Goal: Task Accomplishment & Management: Use online tool/utility

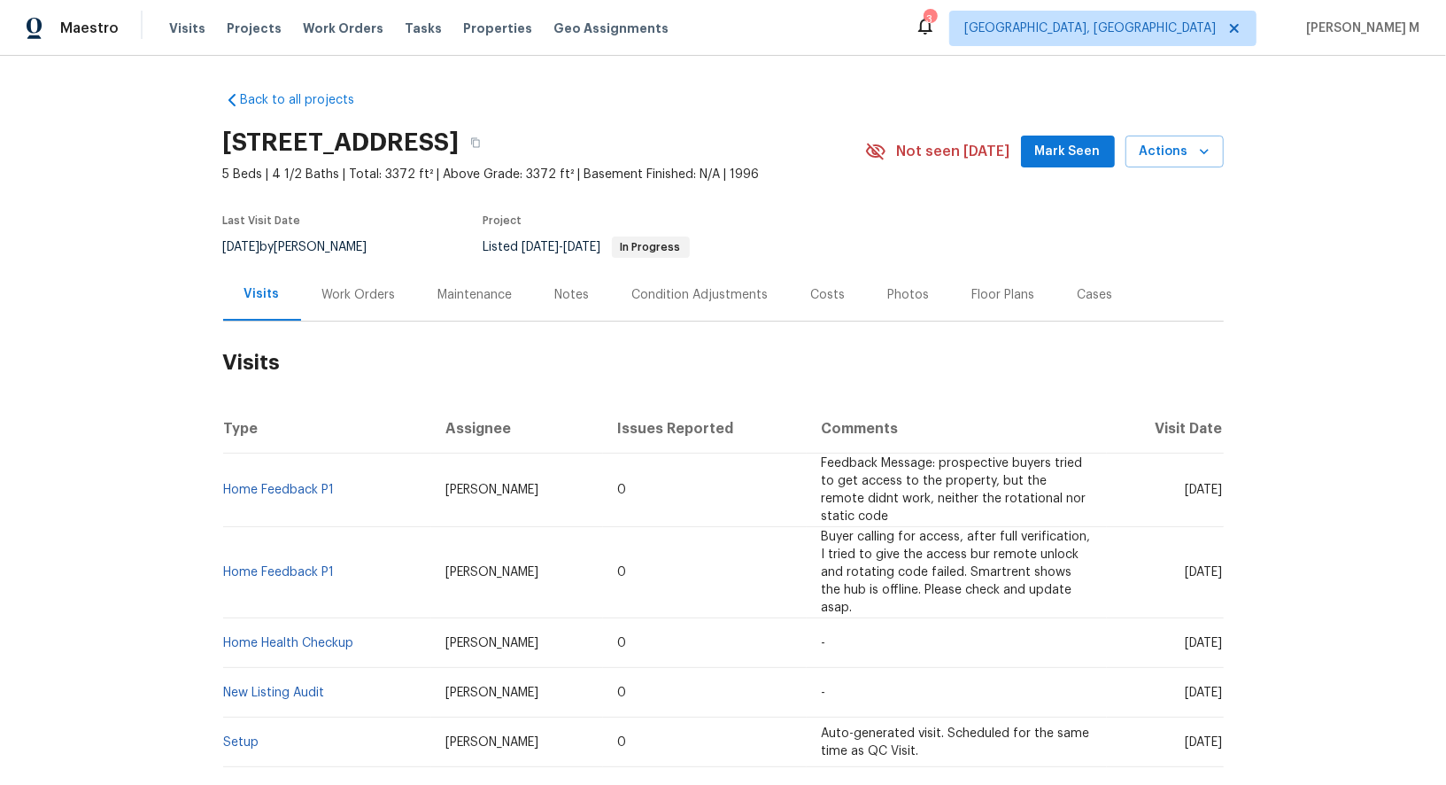
click at [338, 270] on div "Work Orders" at bounding box center [359, 294] width 116 height 52
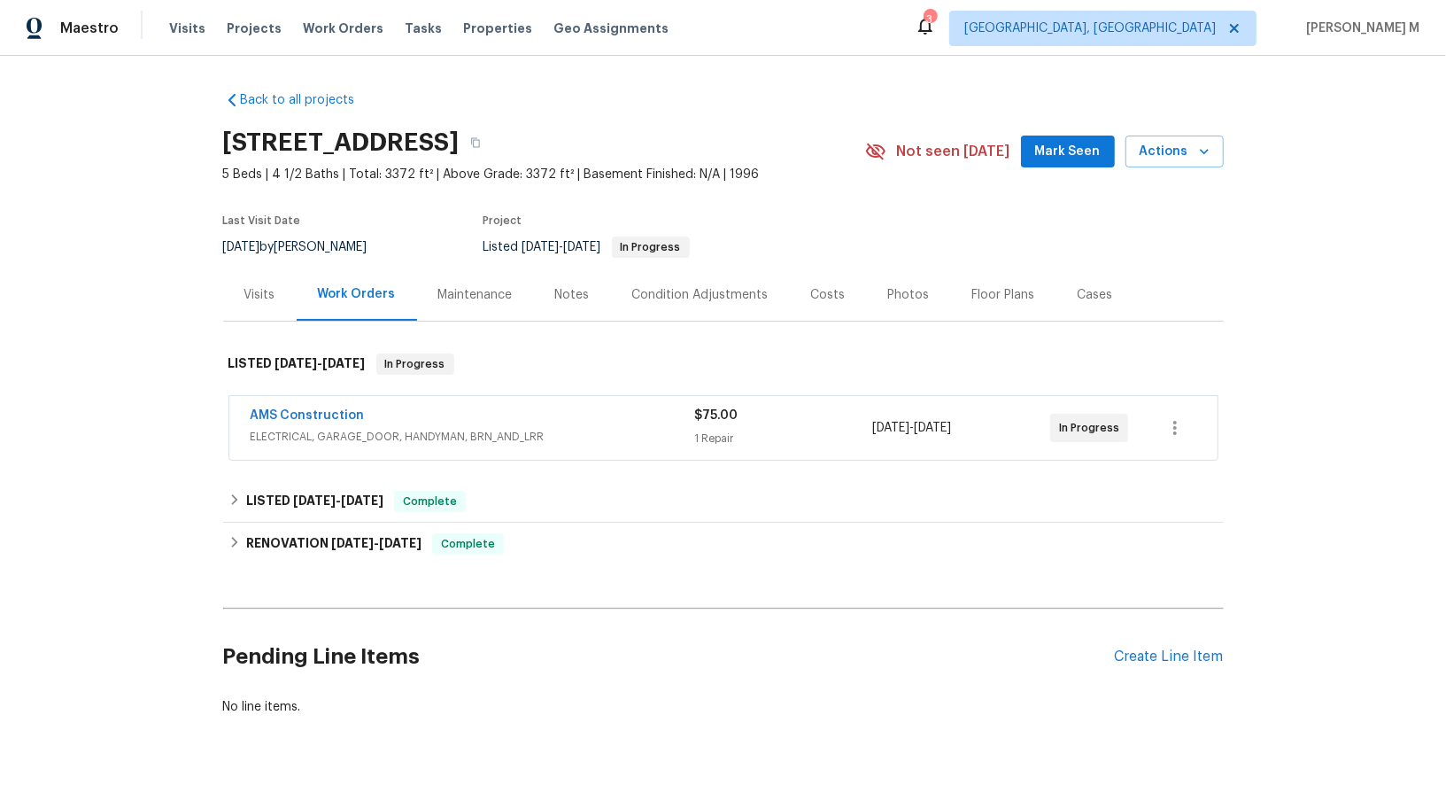
click at [330, 412] on span "AMS Construction" at bounding box center [308, 415] width 114 height 18
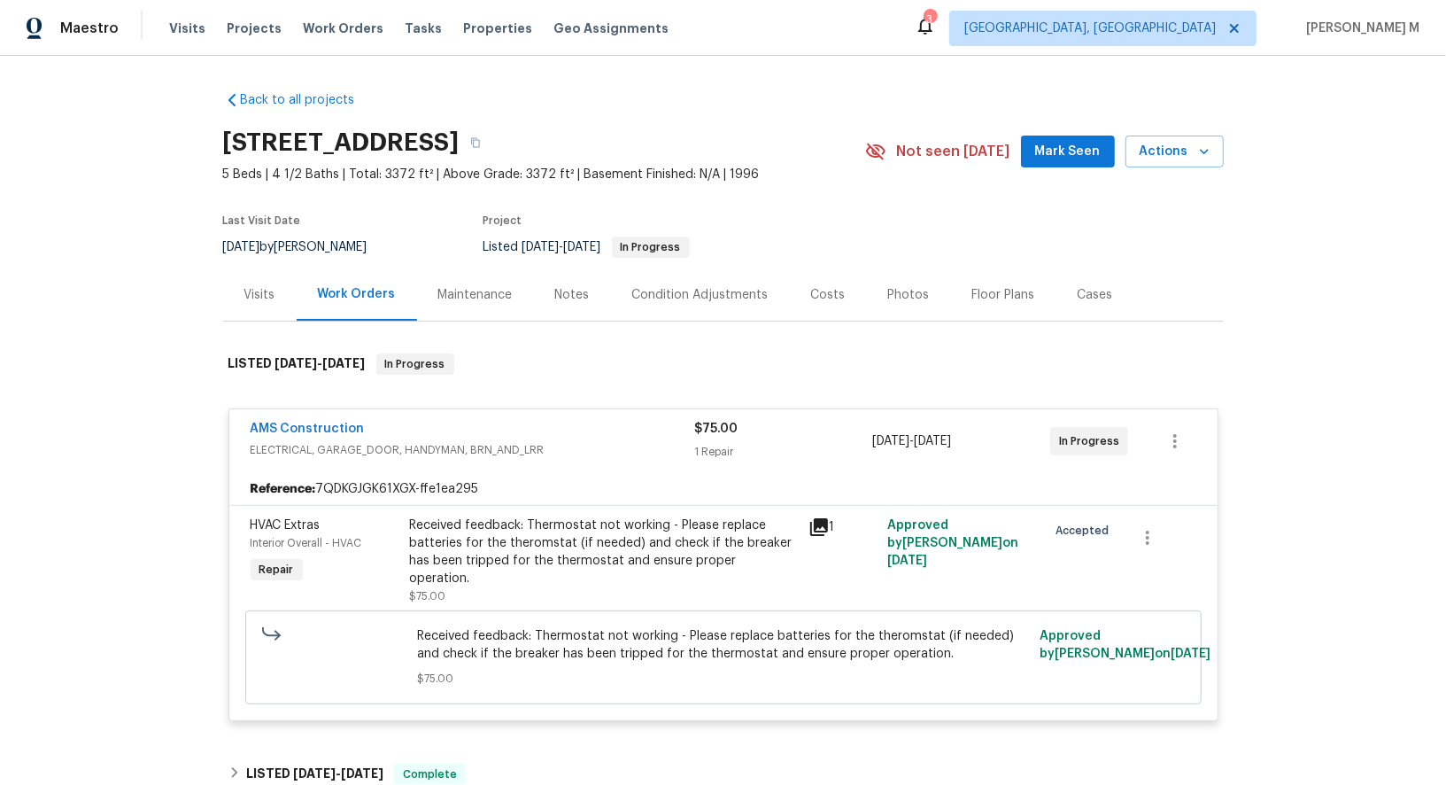
scroll to position [5, 0]
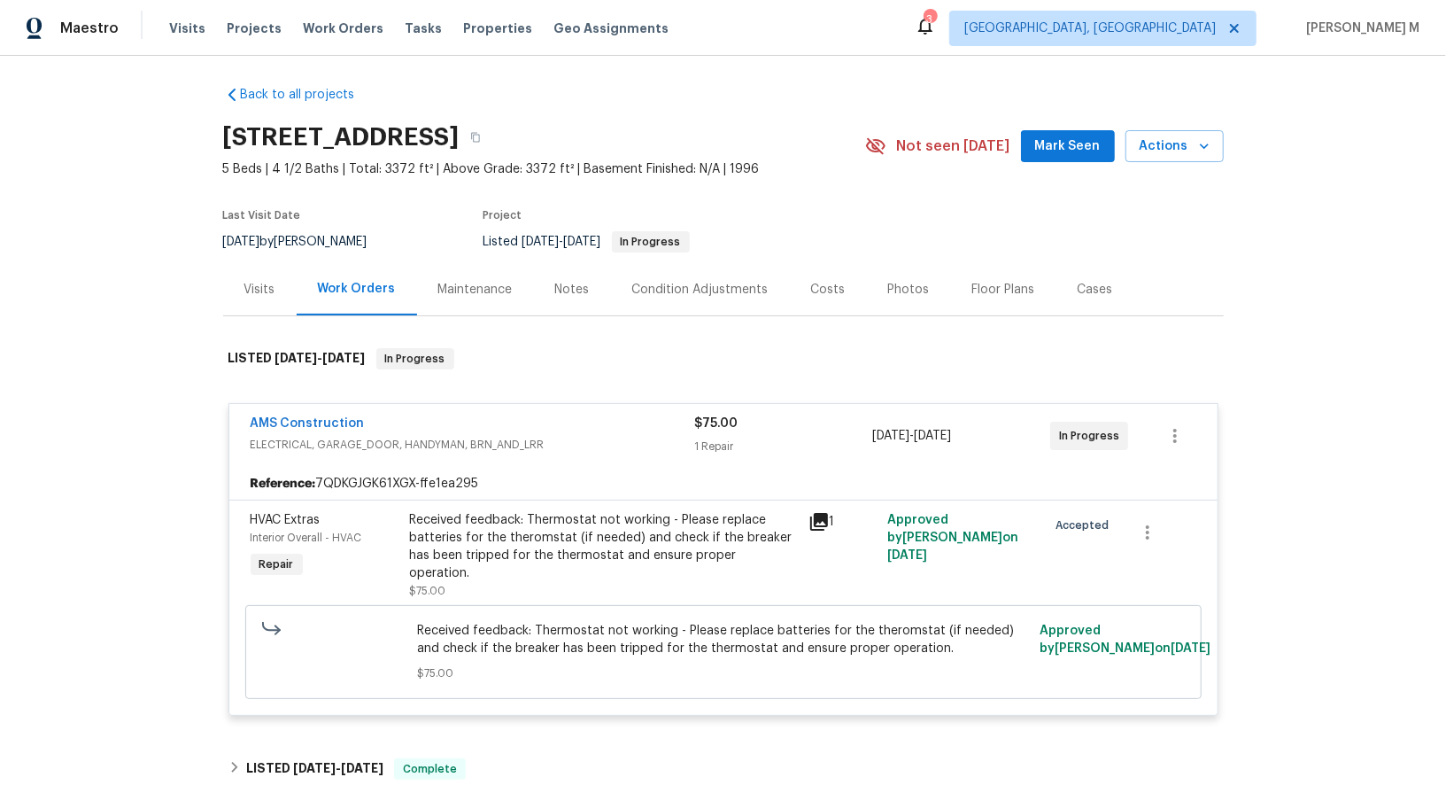
click at [631, 519] on div "Received feedback: Thermostat not working - Please replace batteries for the th…" at bounding box center [604, 546] width 388 height 71
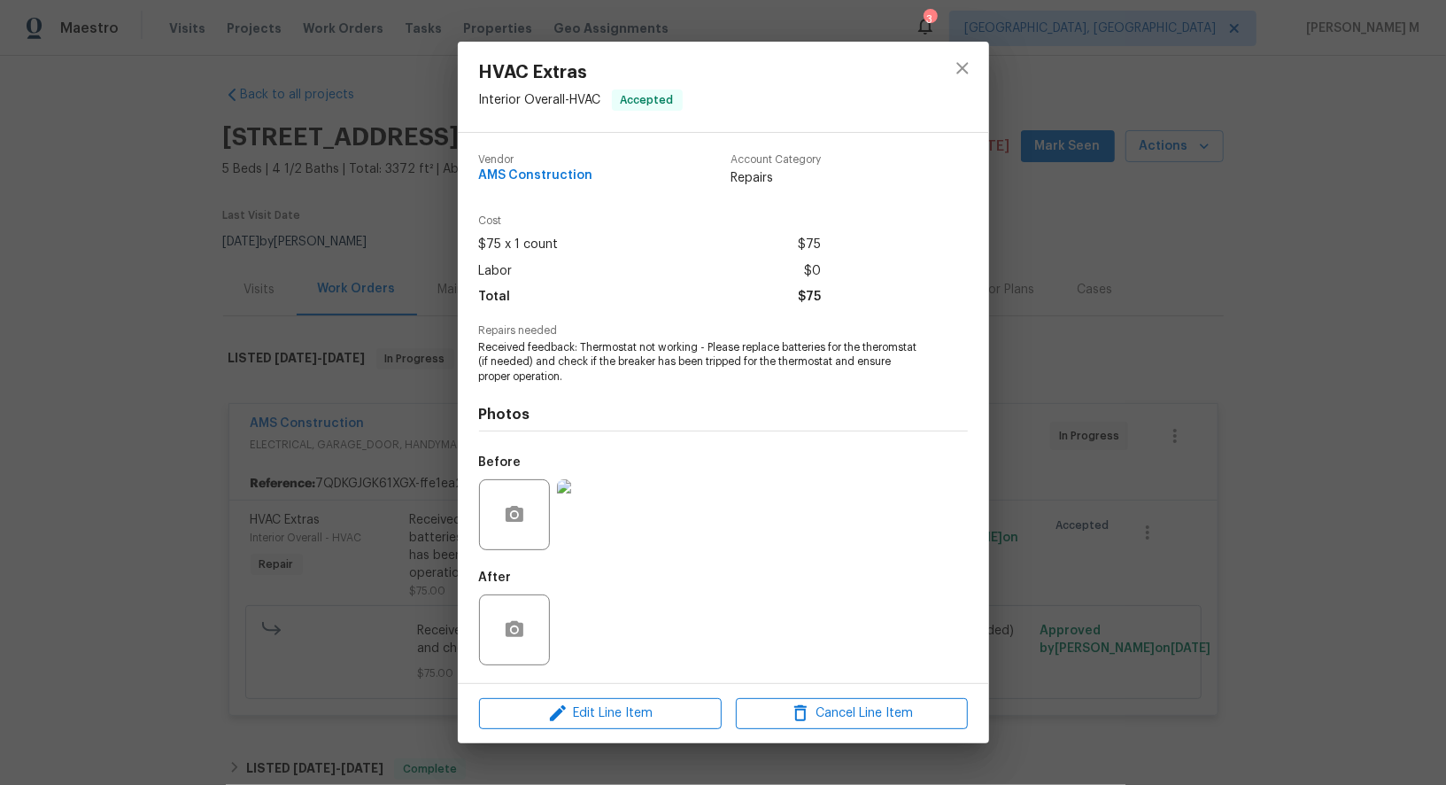
click at [578, 523] on img at bounding box center [592, 514] width 71 height 71
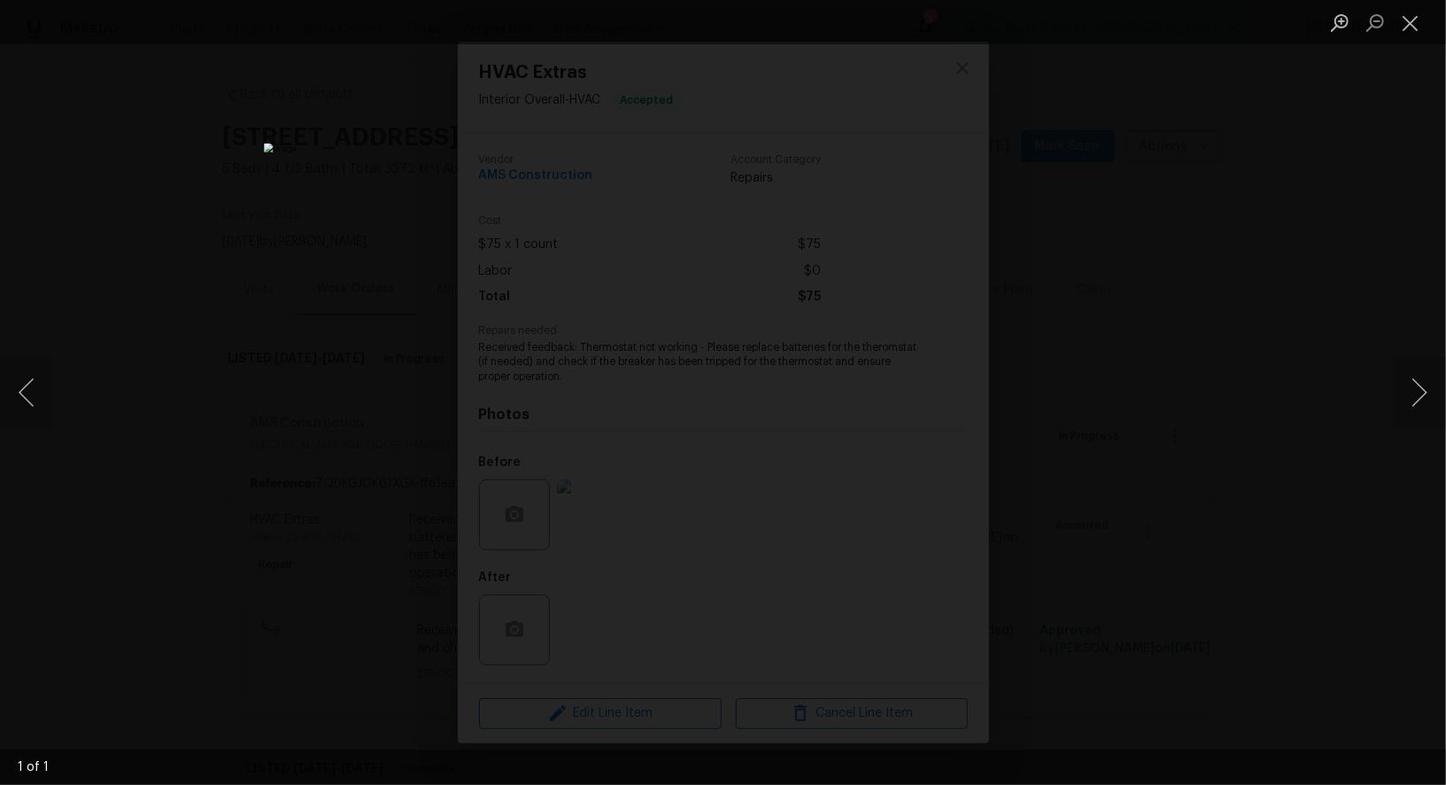
click at [1271, 285] on div "Lightbox" at bounding box center [723, 392] width 1446 height 785
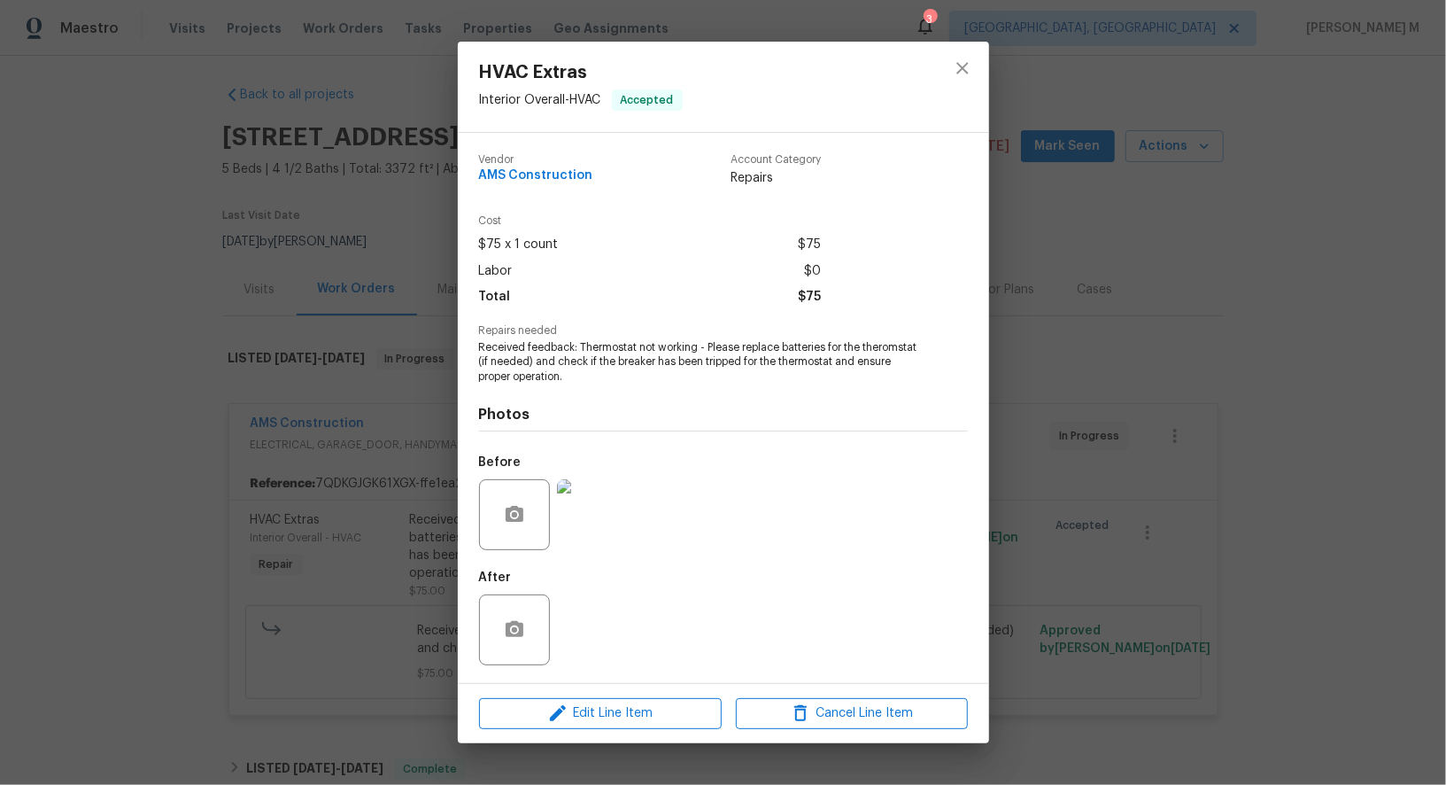
click at [301, 513] on div "HVAC Extras Interior Overall - HVAC Accepted Vendor AMS Construction Account Ca…" at bounding box center [723, 392] width 1446 height 785
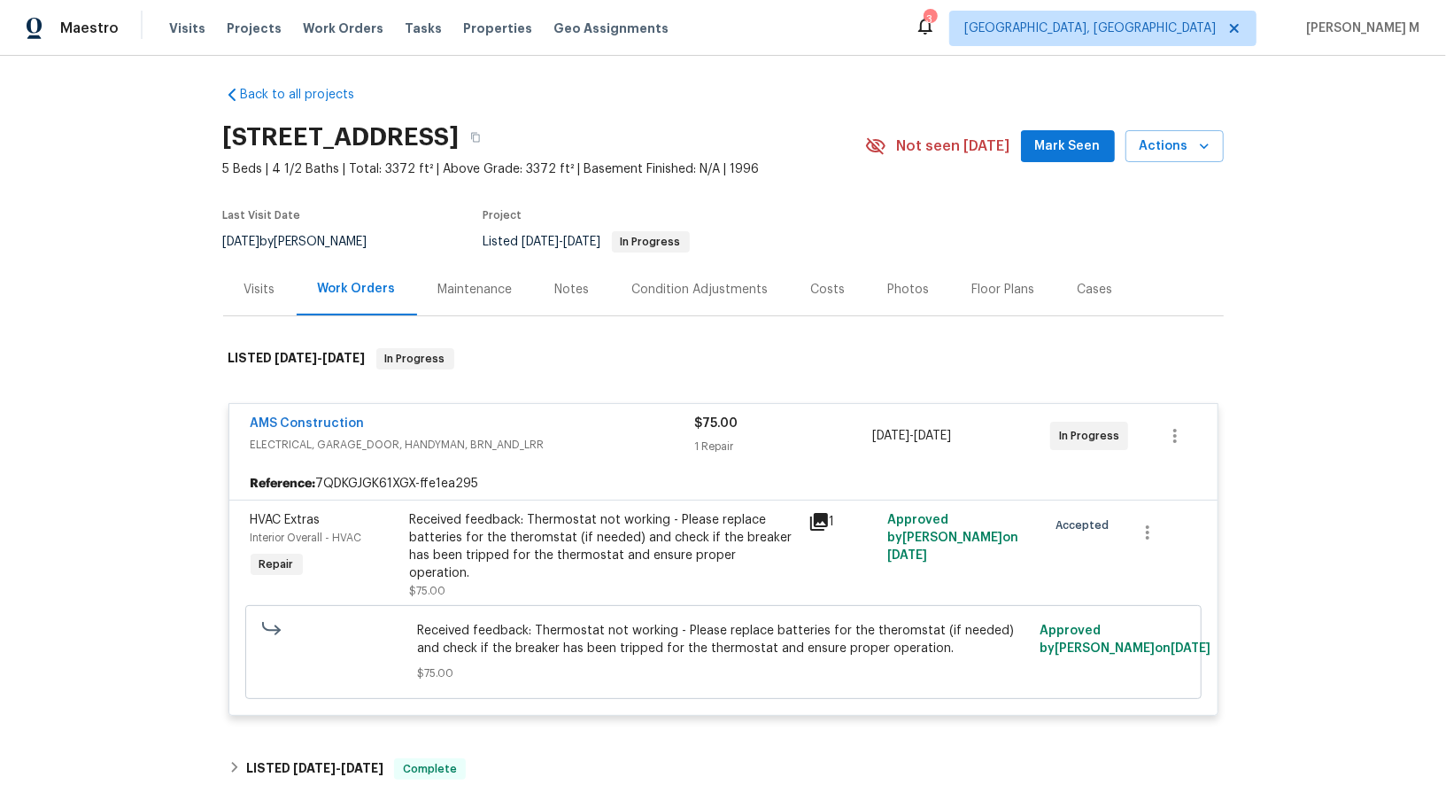
scroll to position [94, 0]
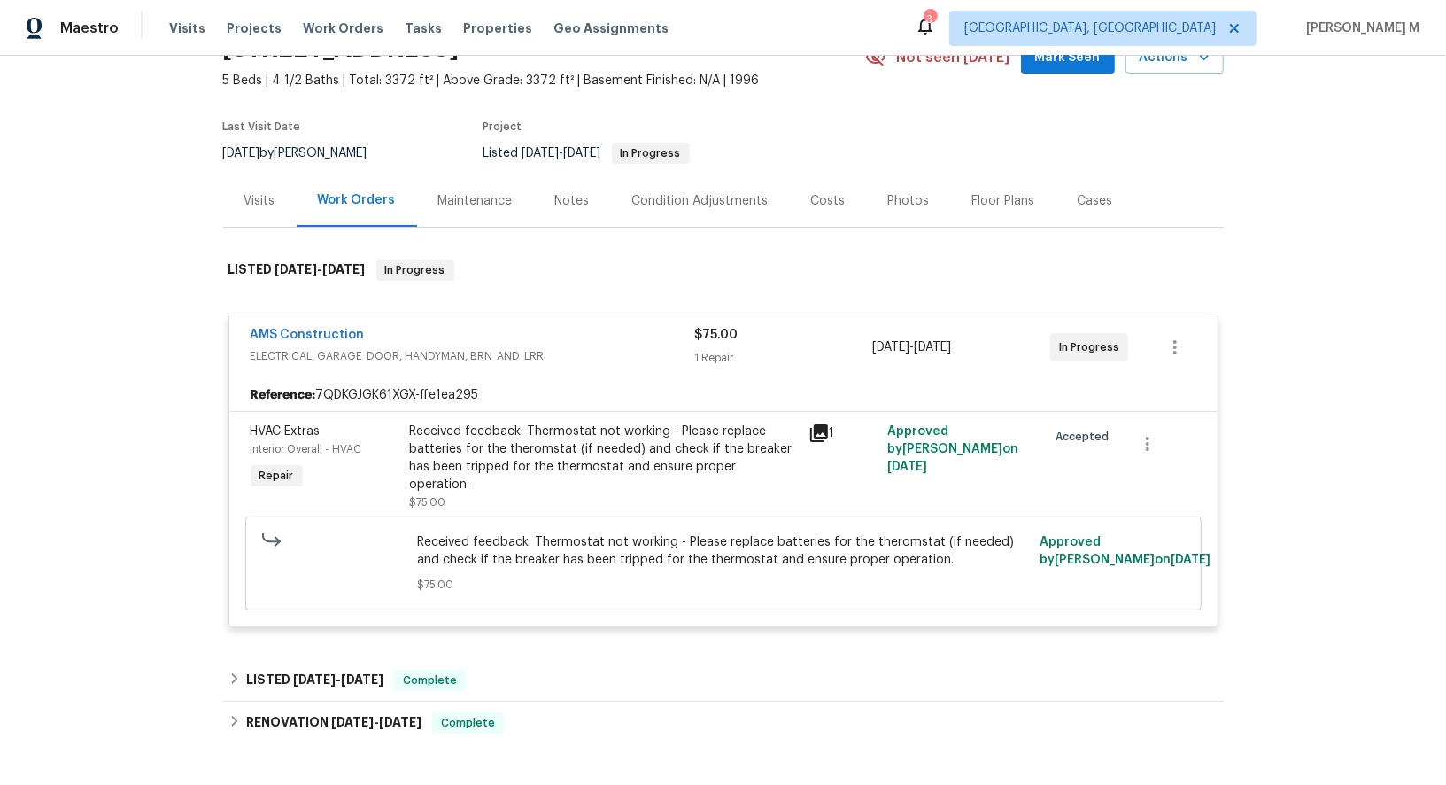
click at [571, 428] on div "Received feedback: Thermostat not working - Please replace batteries for the th…" at bounding box center [604, 457] width 388 height 71
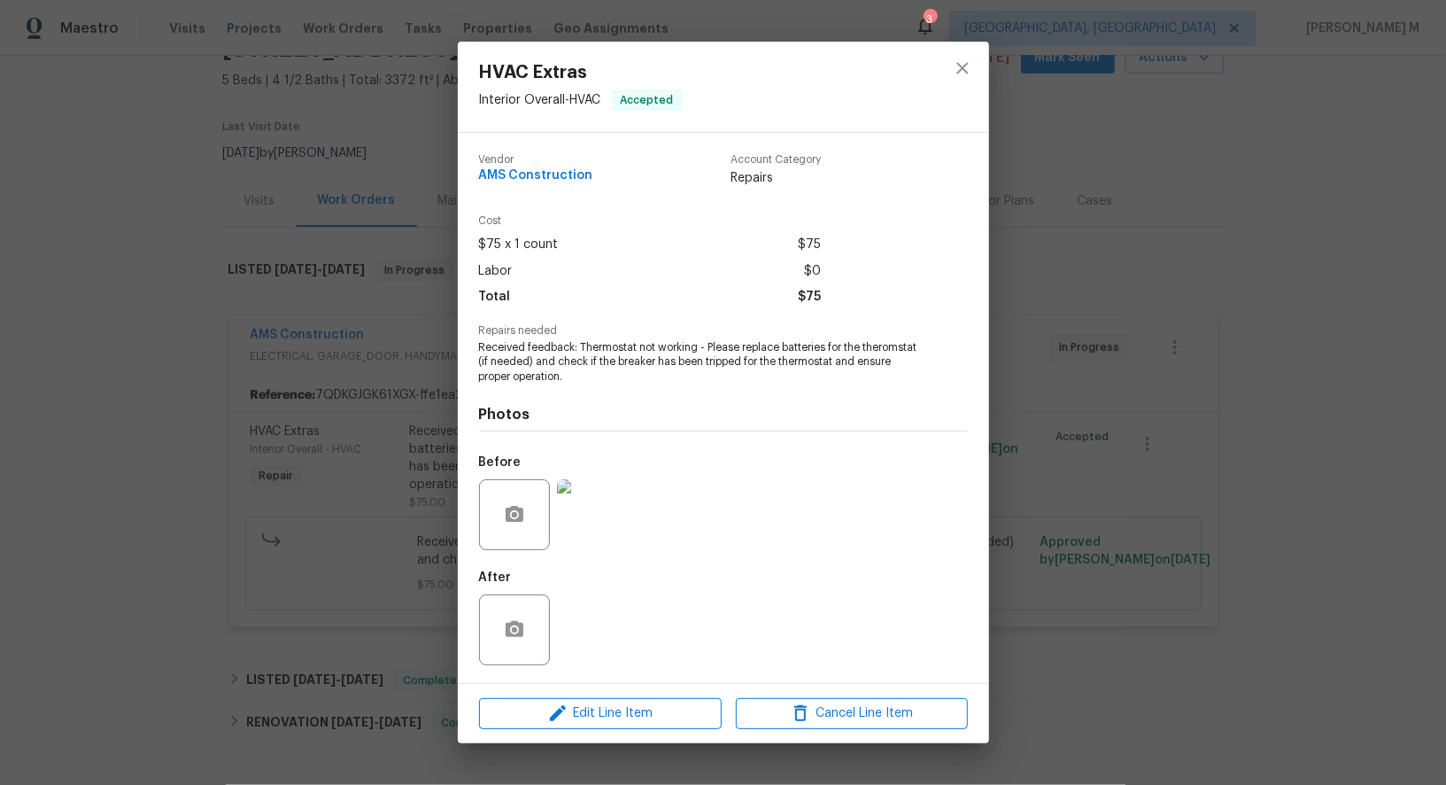
click at [1165, 561] on div "HVAC Extras Interior Overall - HVAC Accepted Vendor AMS Construction Account Ca…" at bounding box center [723, 392] width 1446 height 785
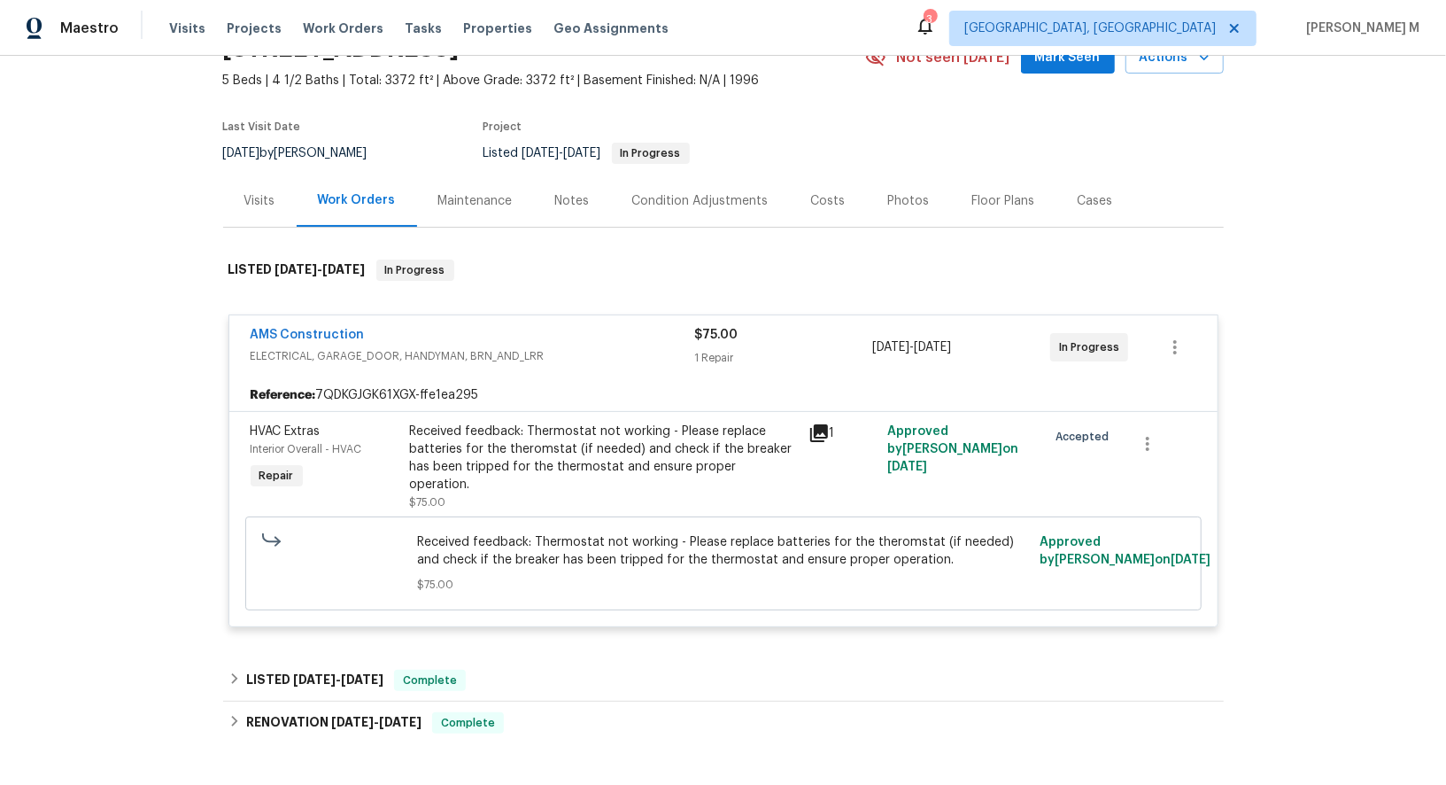
click at [580, 455] on div "Received feedback: Thermostat not working - Please replace batteries for the th…" at bounding box center [604, 457] width 388 height 71
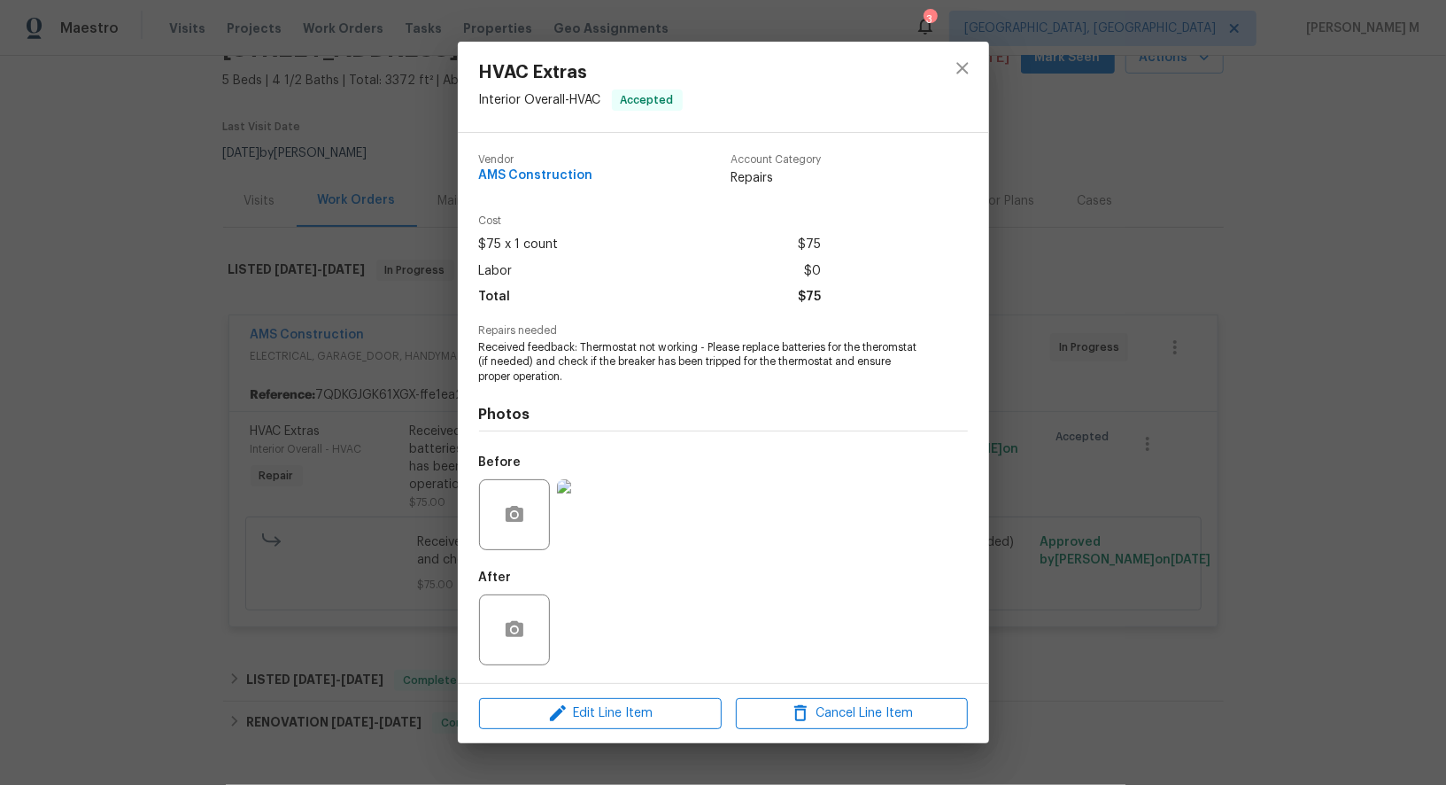
click at [1241, 394] on div "HVAC Extras Interior Overall - HVAC Accepted Vendor AMS Construction Account Ca…" at bounding box center [723, 392] width 1446 height 785
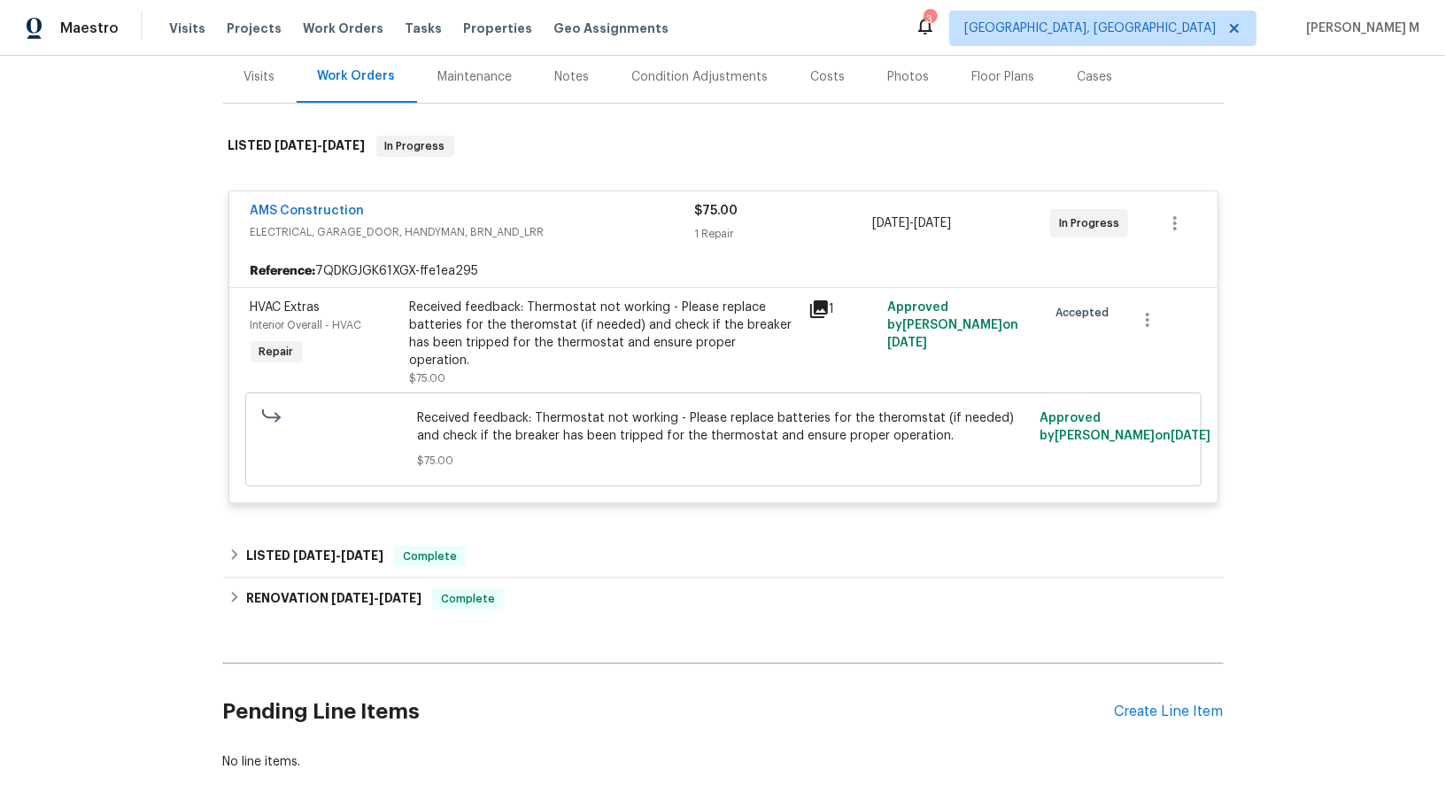
scroll to position [255, 0]
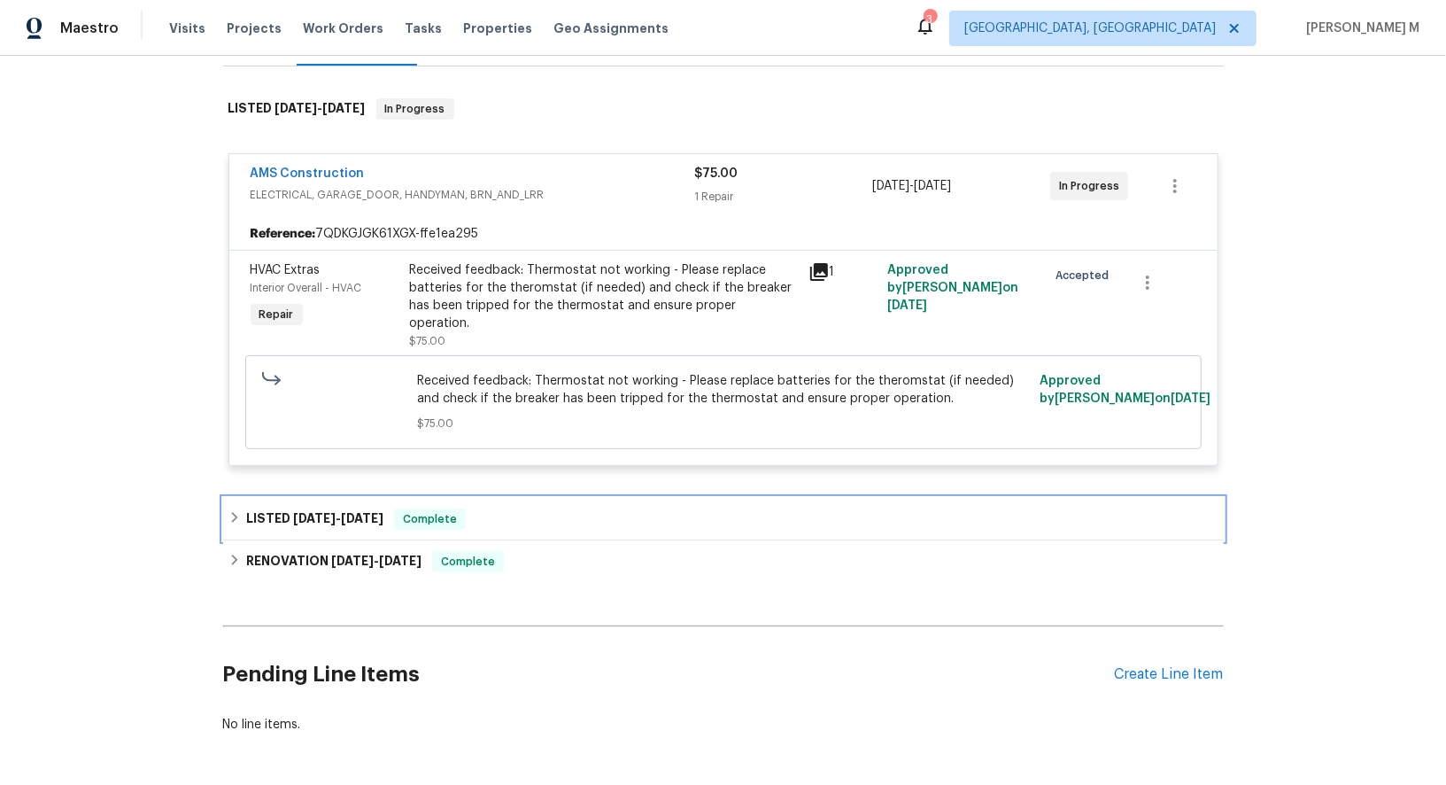
click at [323, 498] on div "LISTED [DATE] - [DATE] Complete" at bounding box center [723, 519] width 1001 height 43
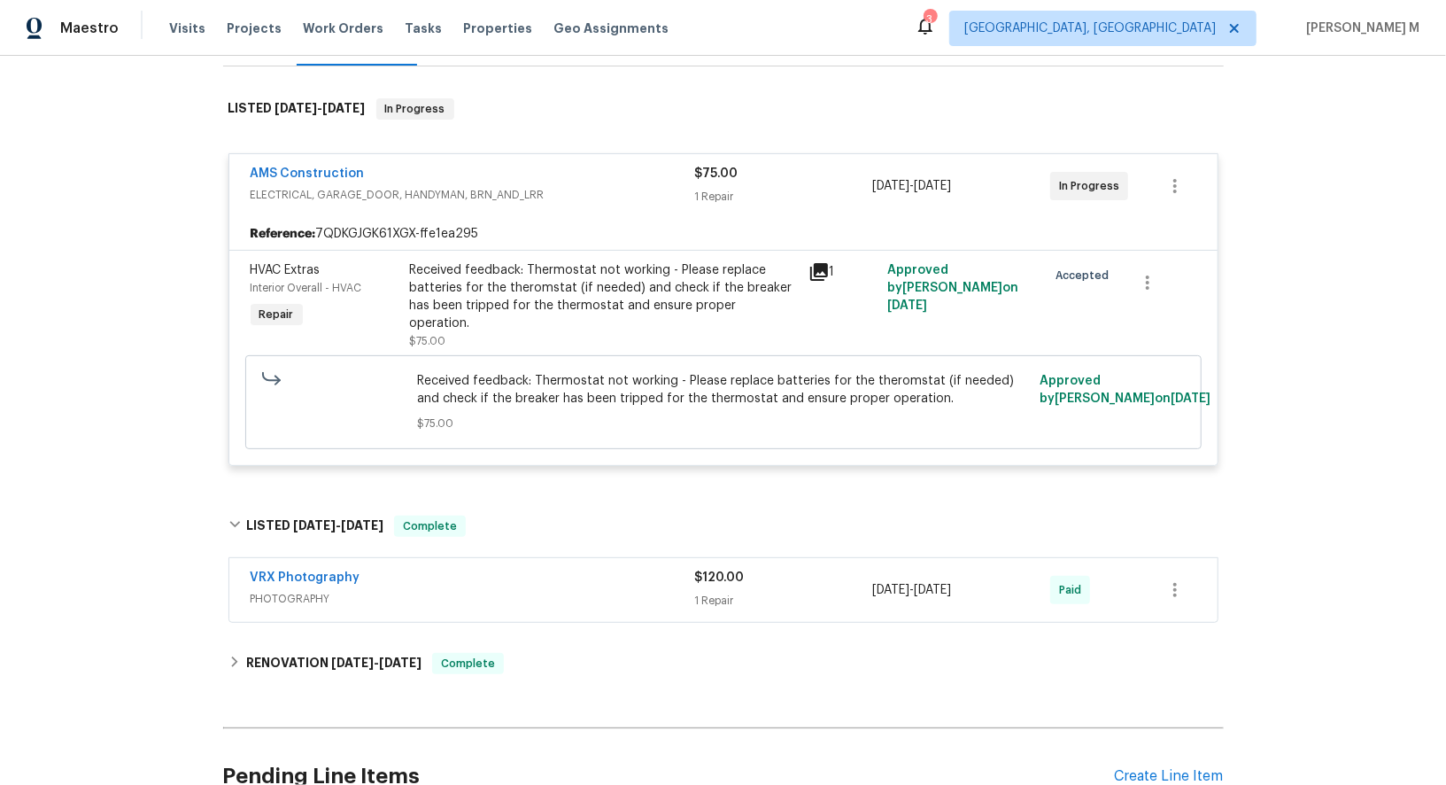
click at [292, 570] on div "VRX Photography PHOTOGRAPHY" at bounding box center [473, 590] width 445 height 43
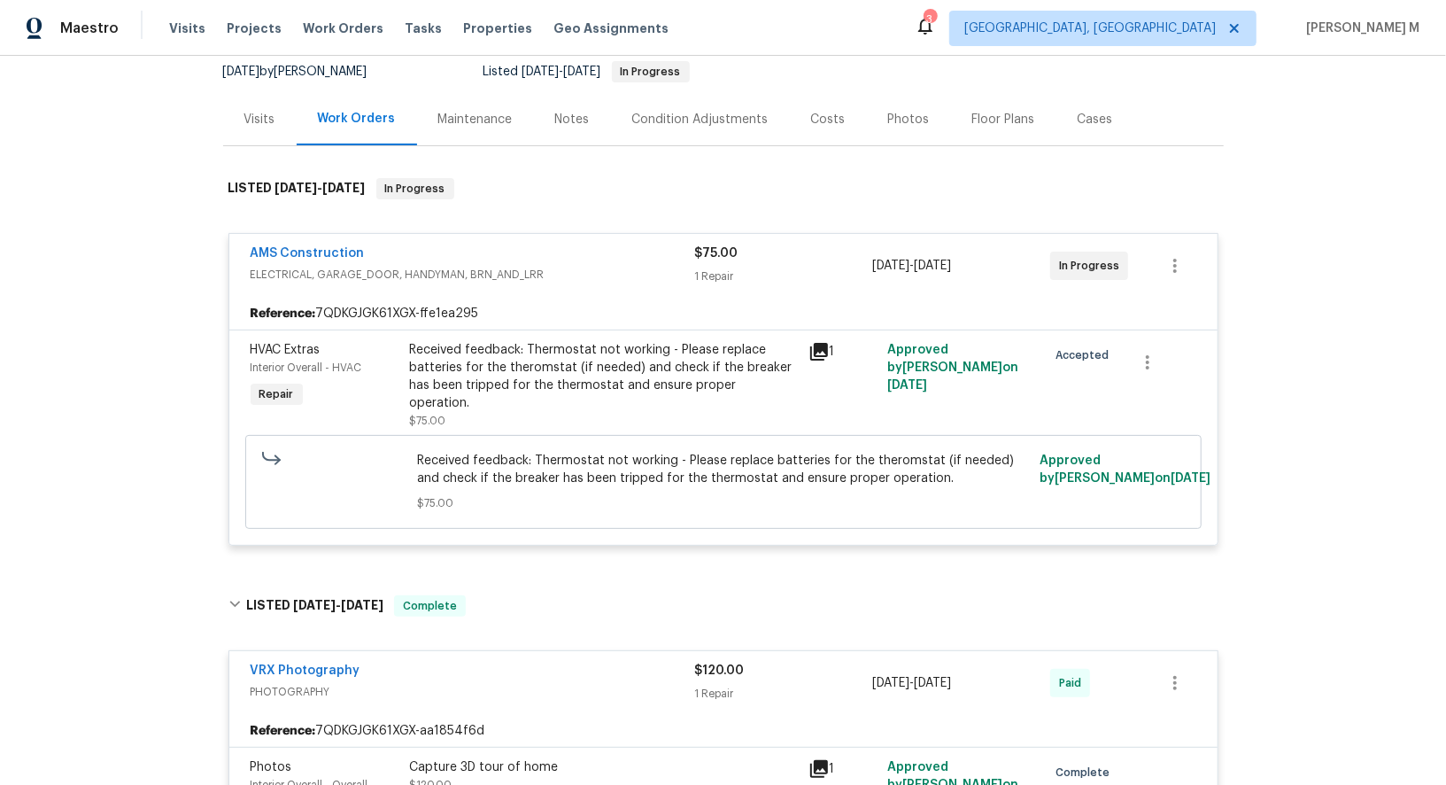
scroll to position [45, 0]
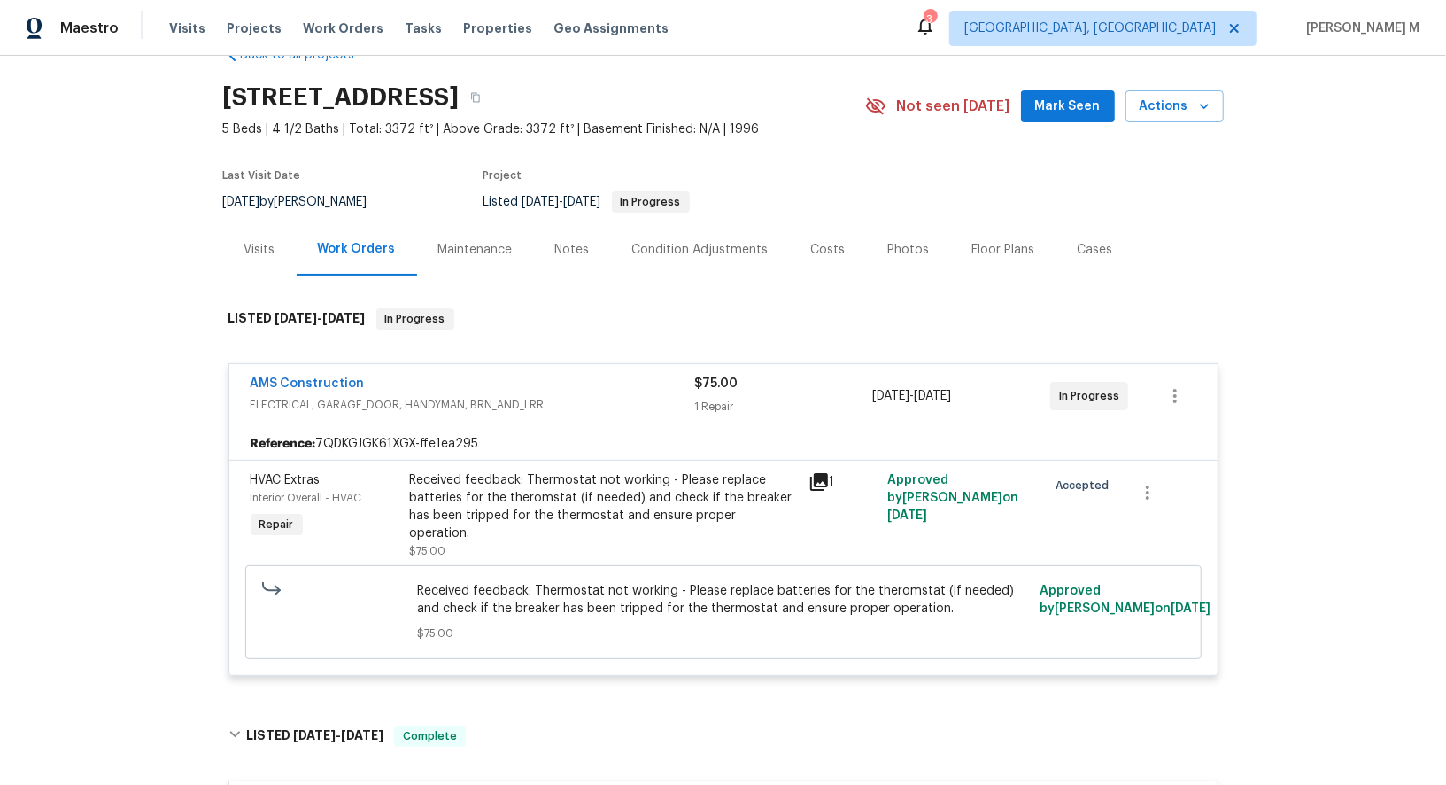
click at [473, 230] on div "Maintenance" at bounding box center [475, 249] width 117 height 52
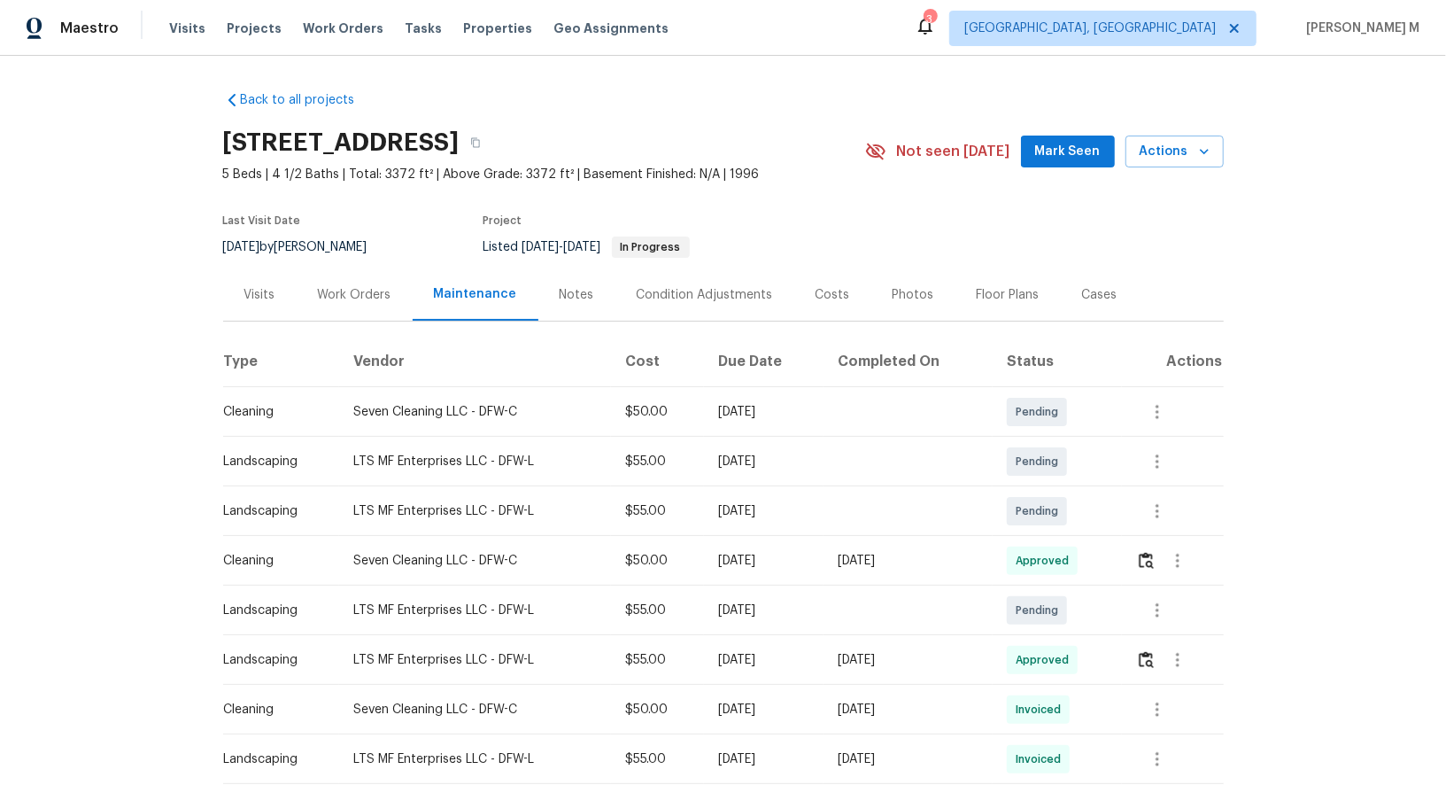
scroll to position [20, 0]
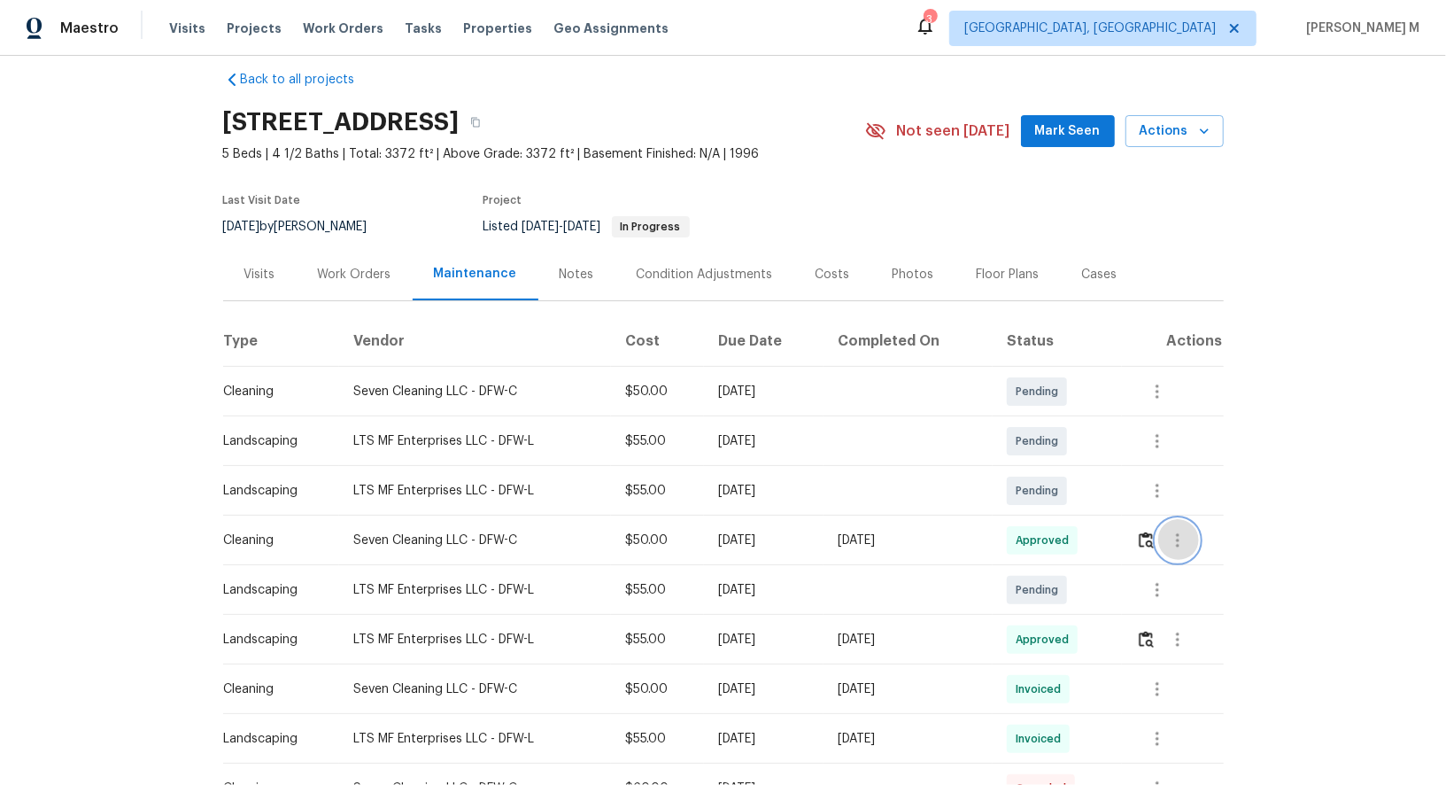
click at [1188, 530] on icon "button" at bounding box center [1177, 540] width 21 height 21
click at [1219, 562] on li "View details" at bounding box center [1225, 559] width 124 height 29
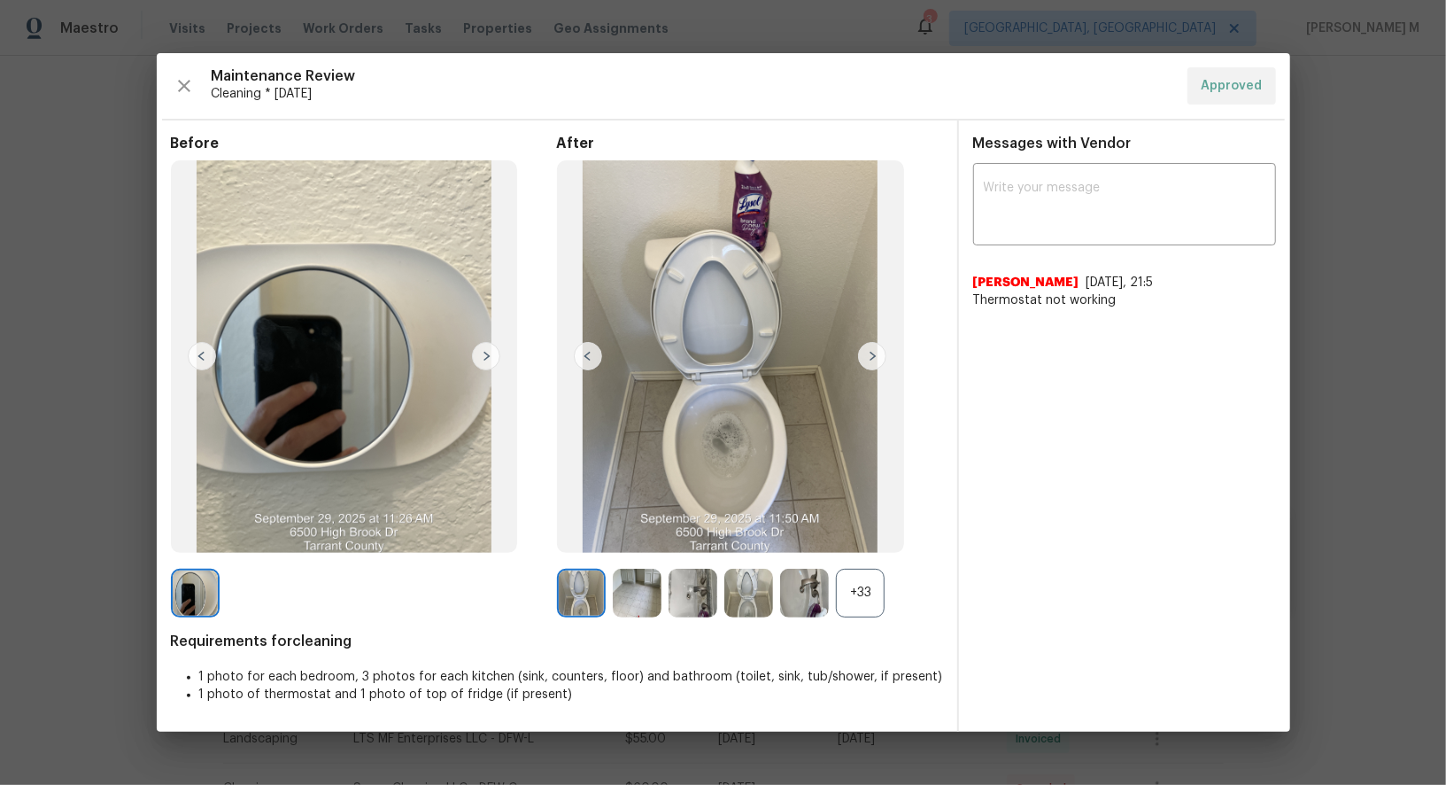
click at [878, 592] on div "+33" at bounding box center [860, 593] width 49 height 49
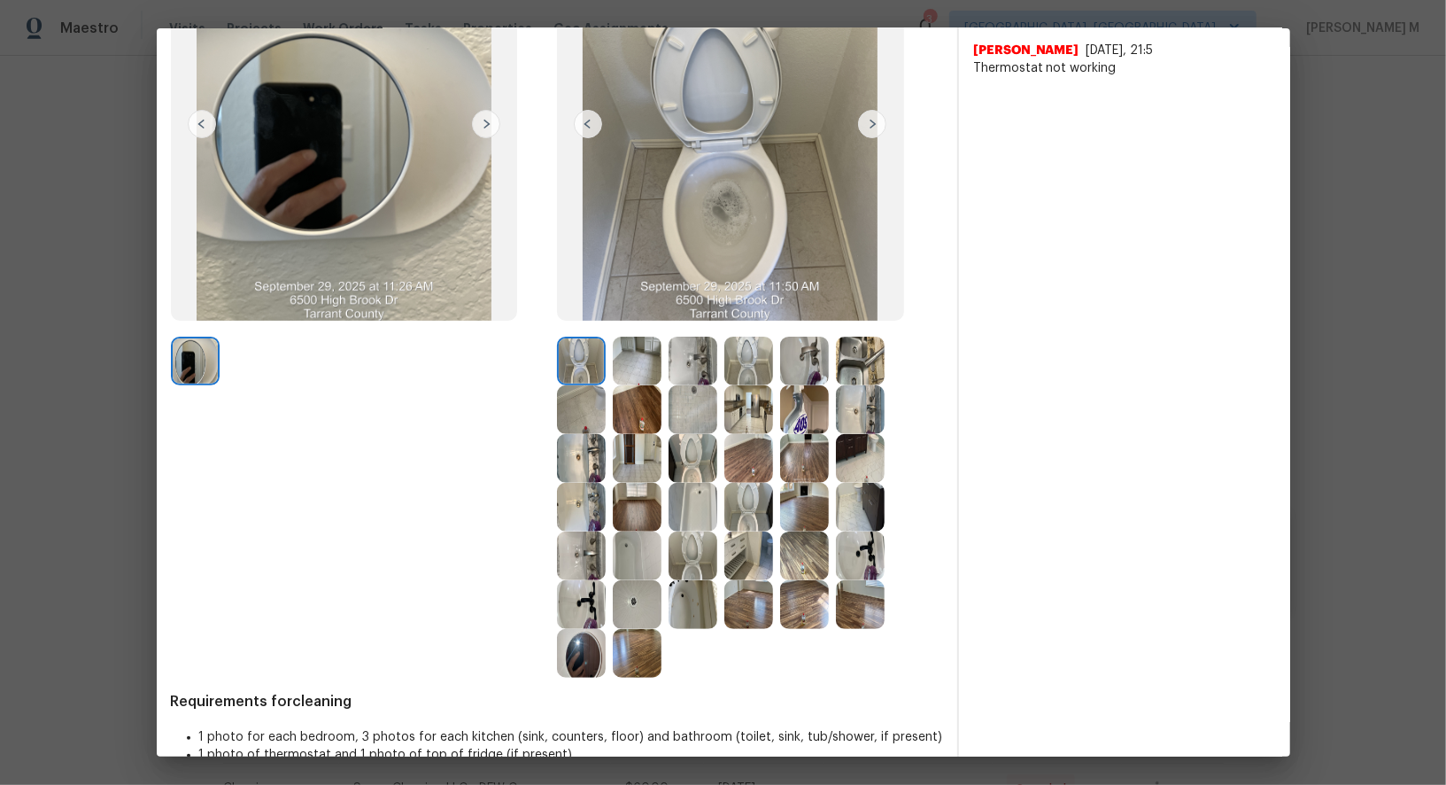
scroll to position [202, 0]
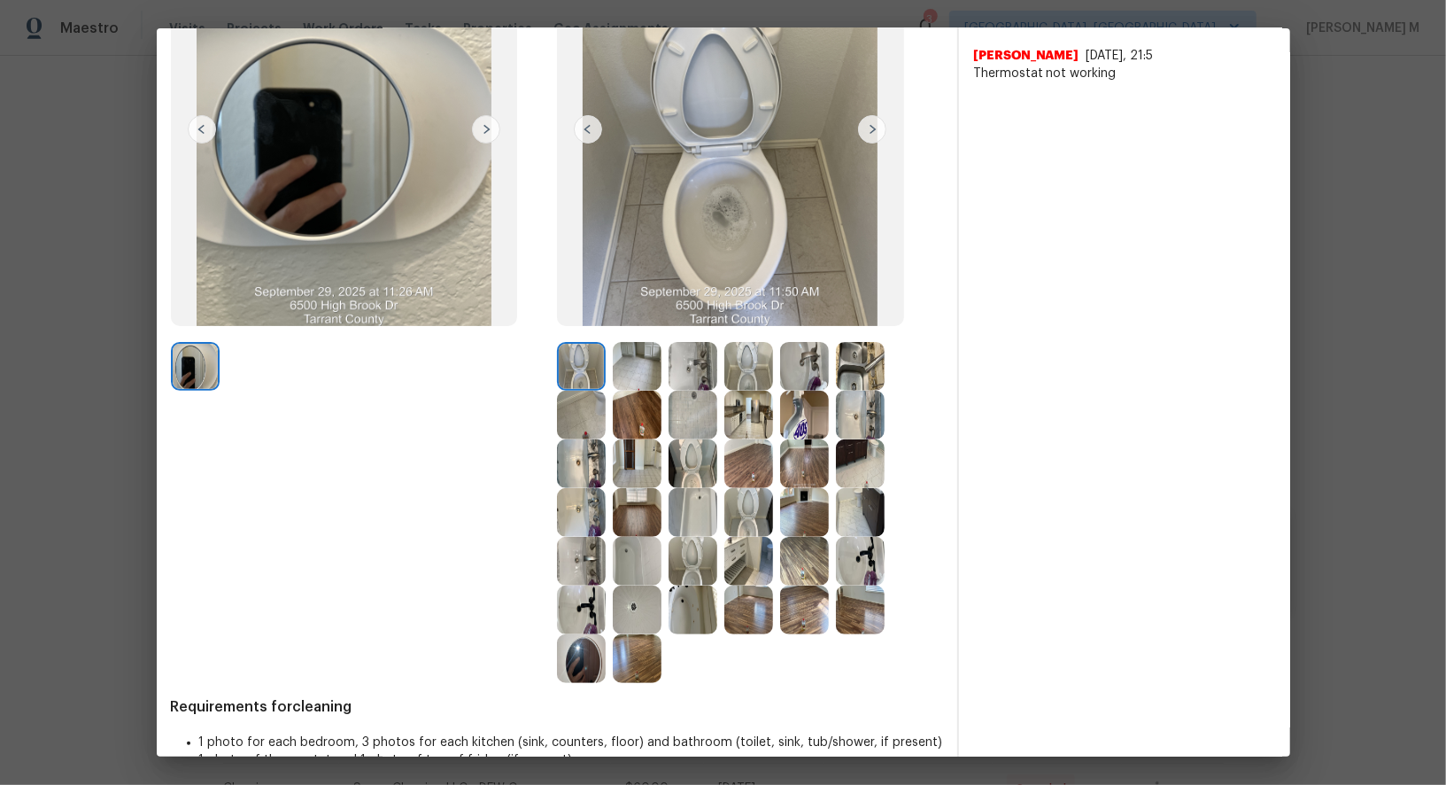
click at [587, 471] on img at bounding box center [581, 463] width 49 height 49
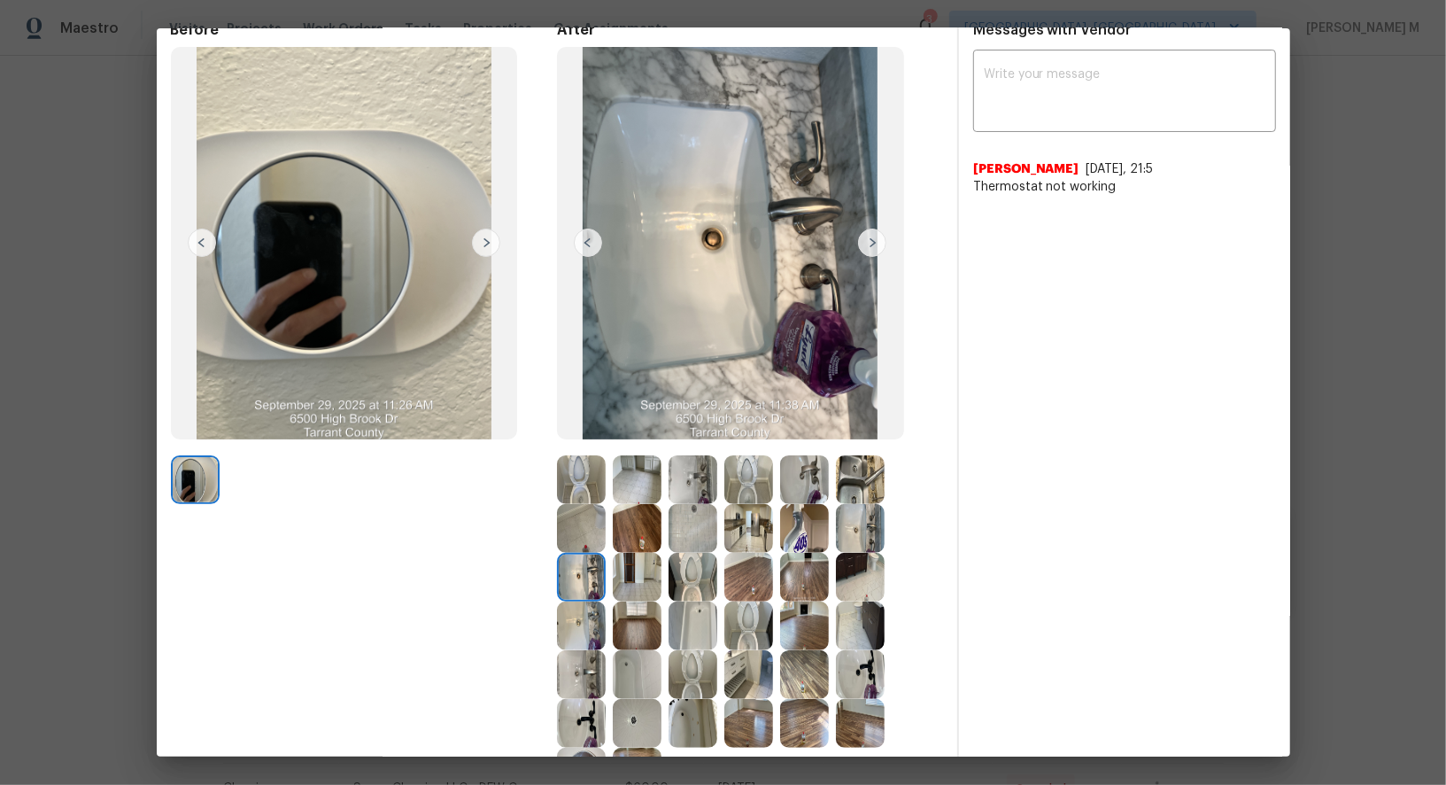
scroll to position [110, 0]
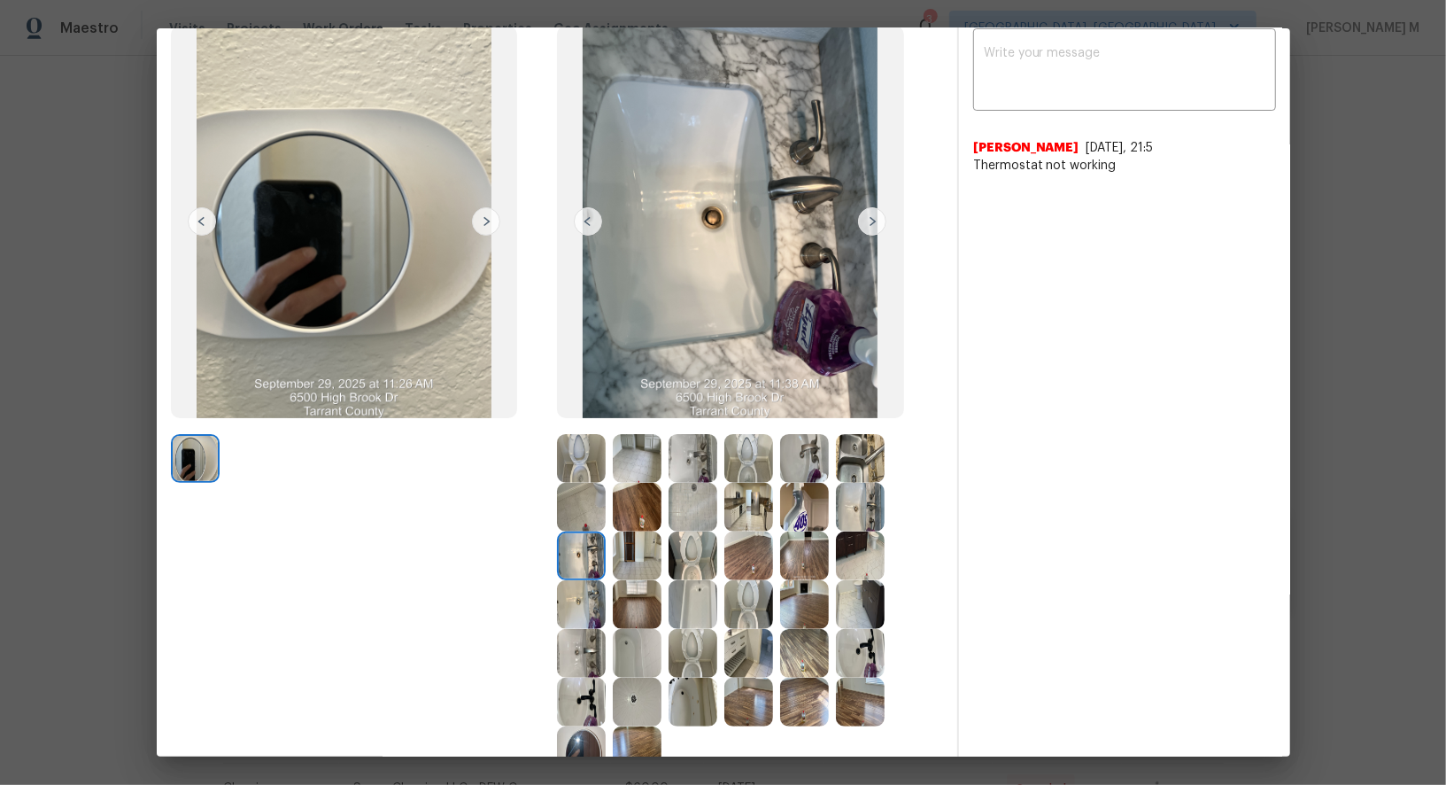
click at [870, 580] on img at bounding box center [860, 604] width 49 height 49
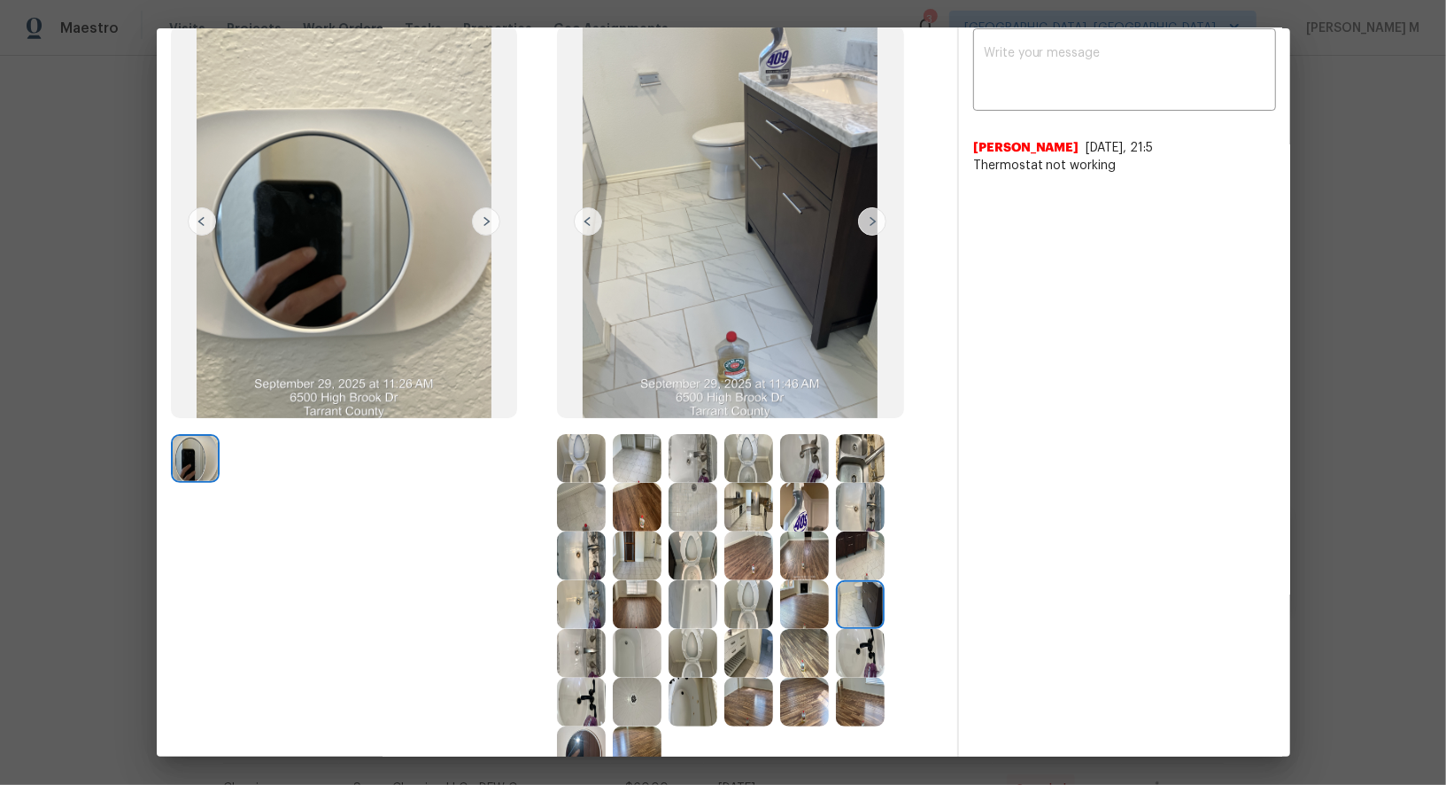
click at [738, 638] on img at bounding box center [748, 653] width 49 height 49
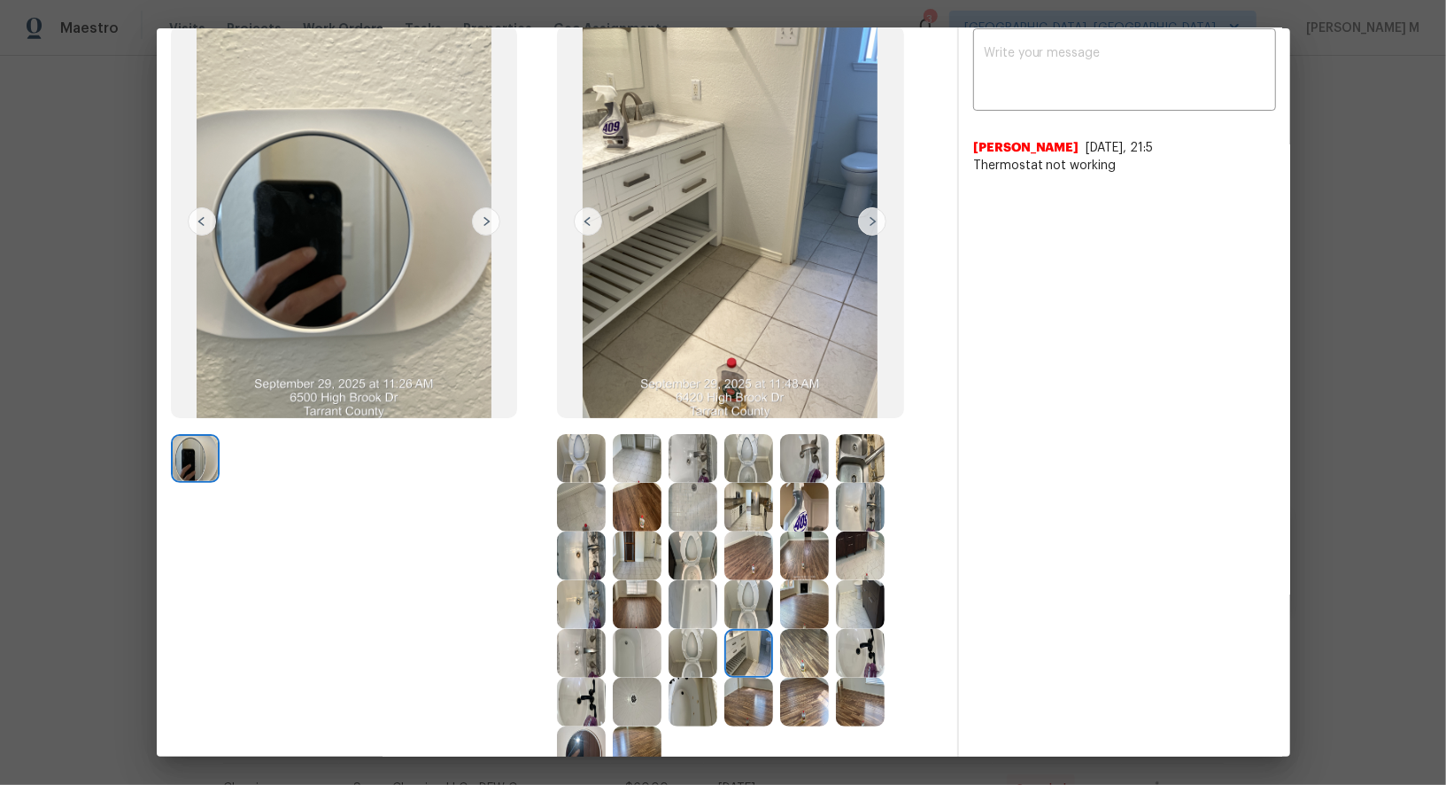
scroll to position [156, 0]
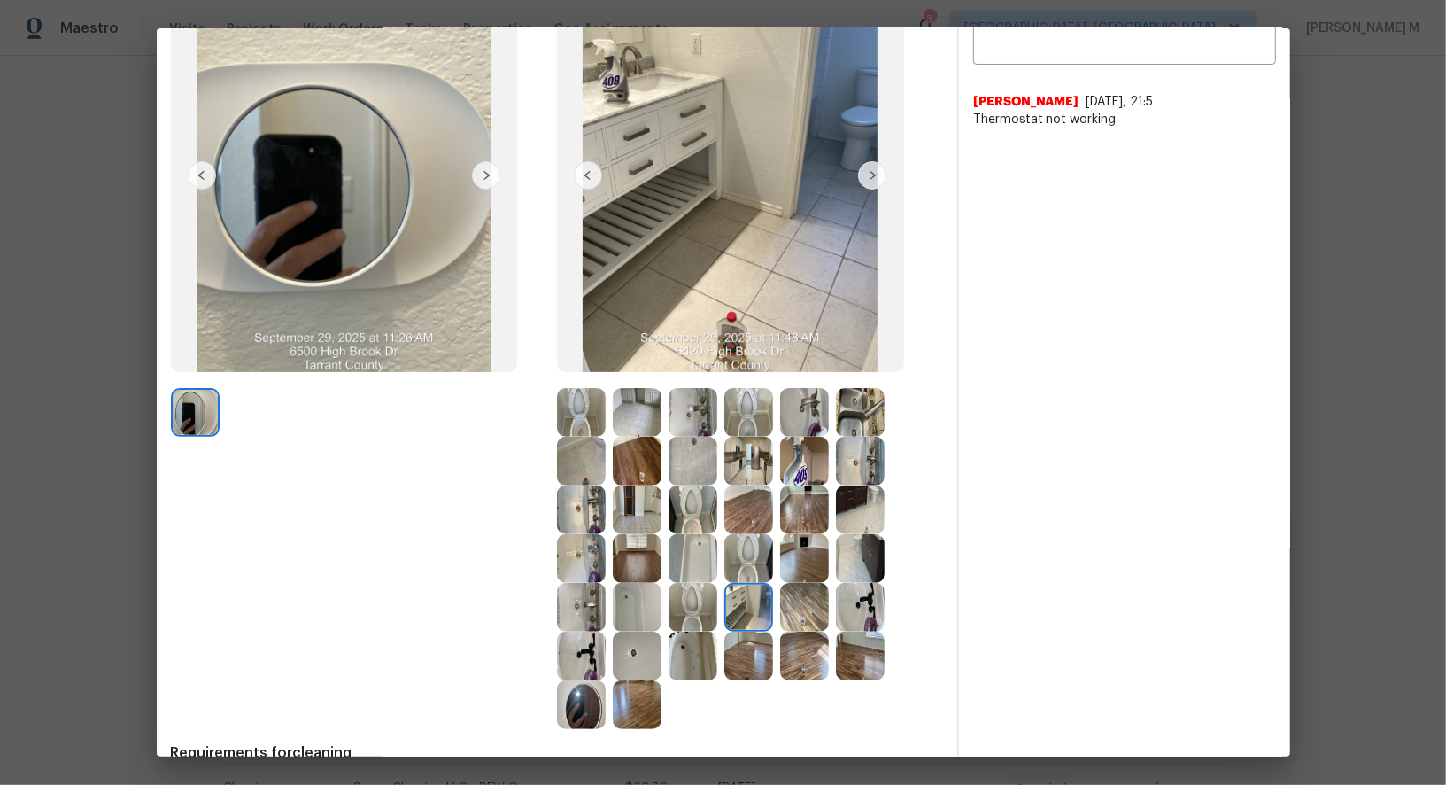
click at [640, 512] on img at bounding box center [637, 509] width 49 height 49
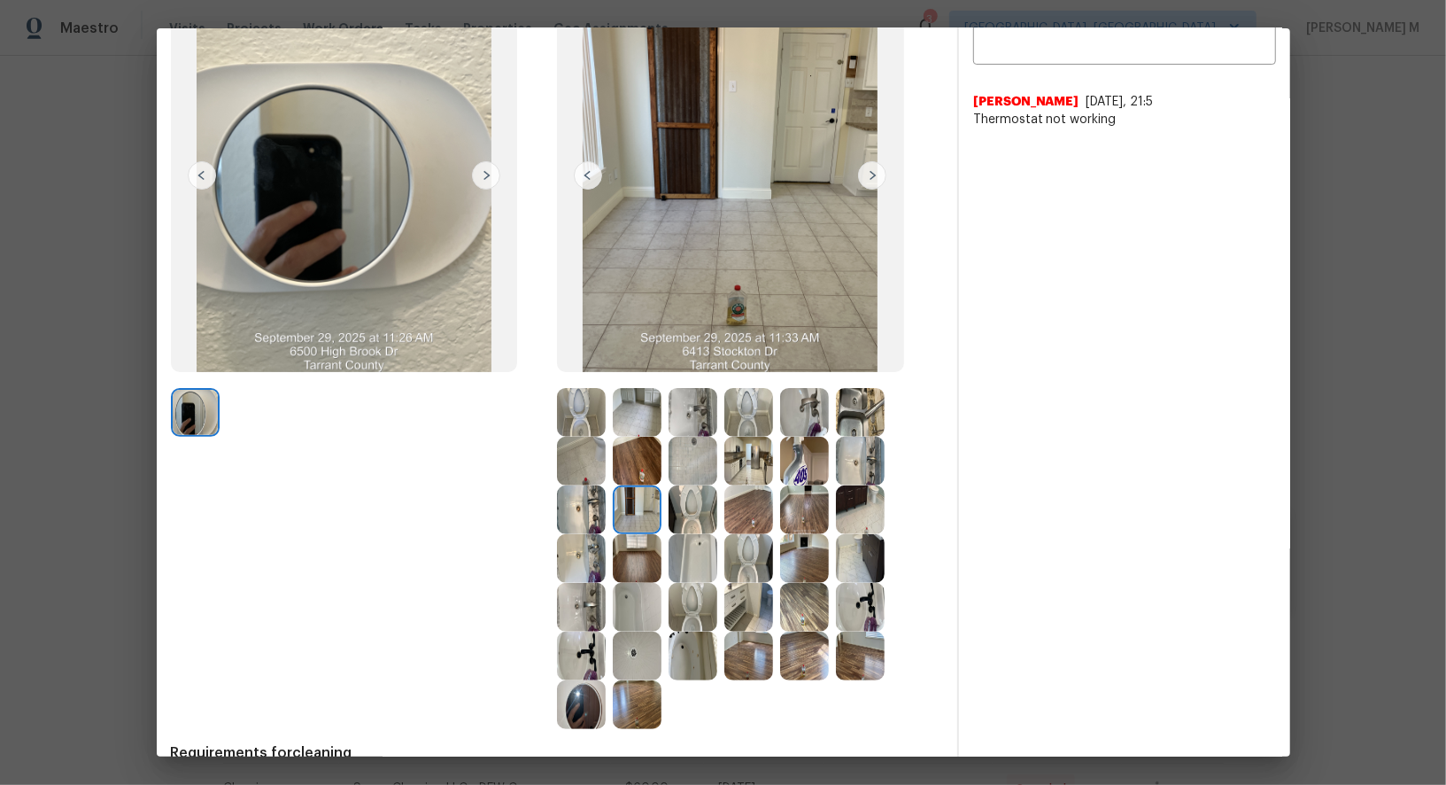
click at [863, 413] on img at bounding box center [860, 412] width 49 height 49
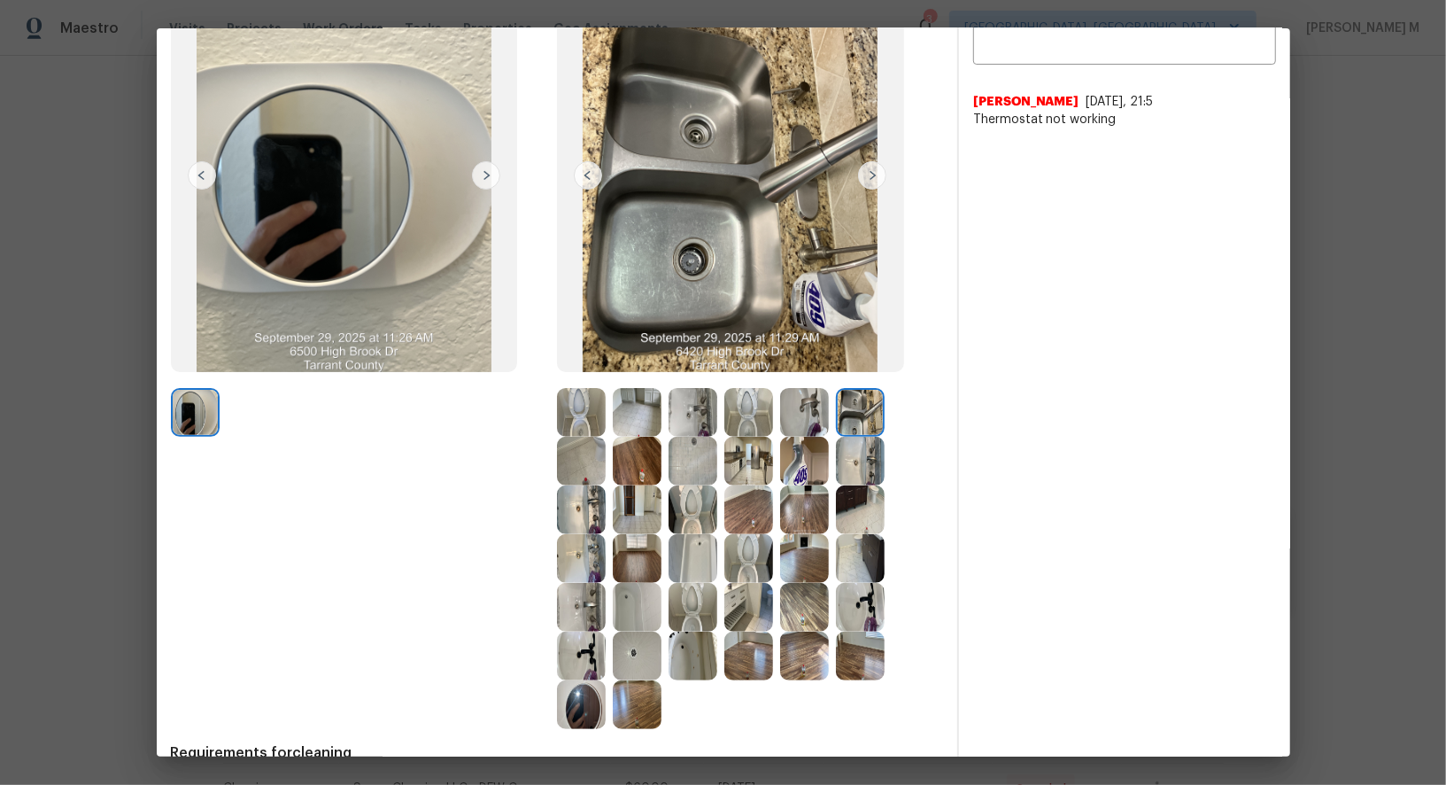
click at [821, 415] on img at bounding box center [804, 412] width 49 height 49
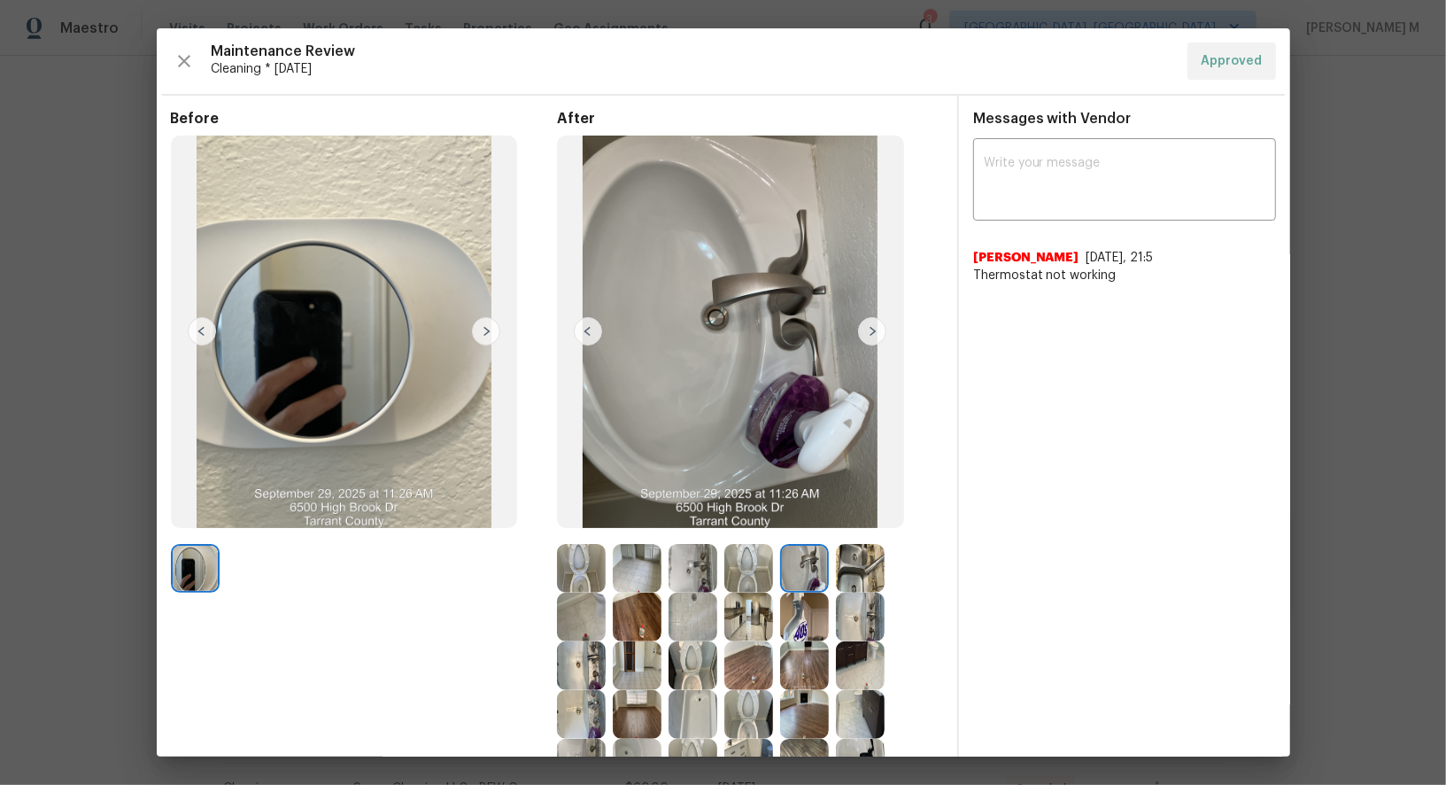
scroll to position [75, 0]
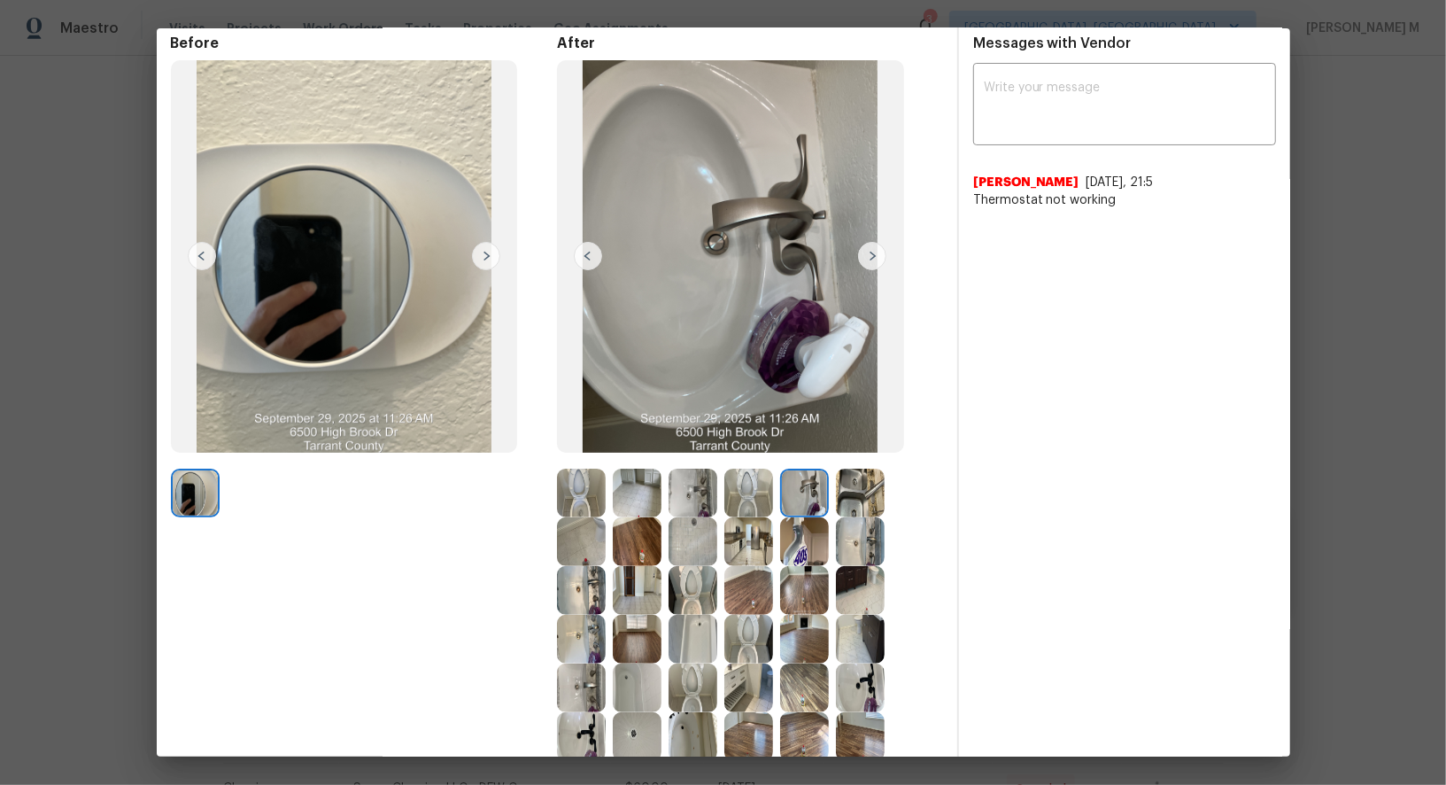
click at [849, 585] on img at bounding box center [860, 590] width 49 height 49
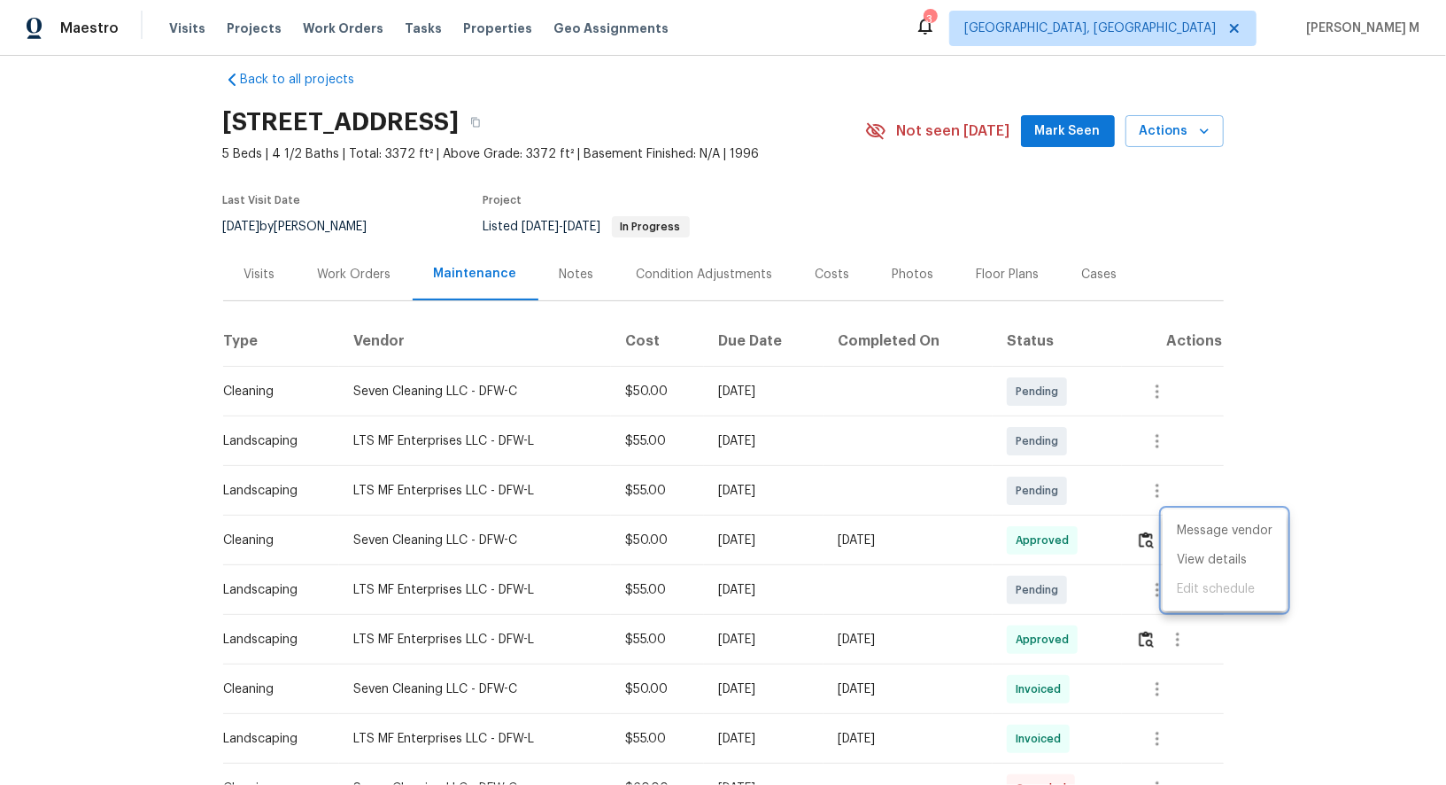
click at [395, 272] on div at bounding box center [723, 392] width 1446 height 785
click at [358, 272] on div "Work Orders" at bounding box center [355, 275] width 74 height 18
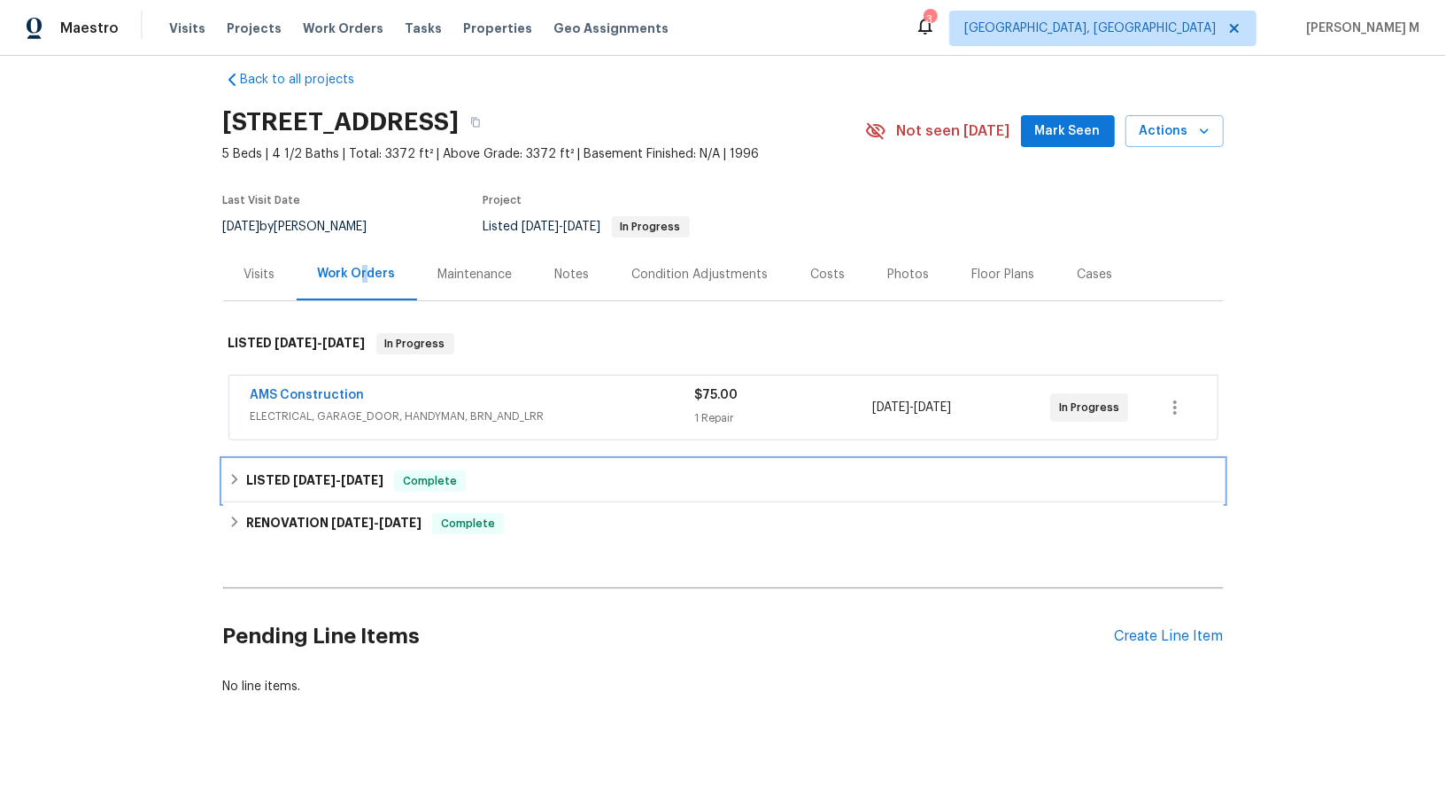
click at [364, 478] on div "LISTED [DATE] - [DATE] Complete" at bounding box center [723, 481] width 1001 height 43
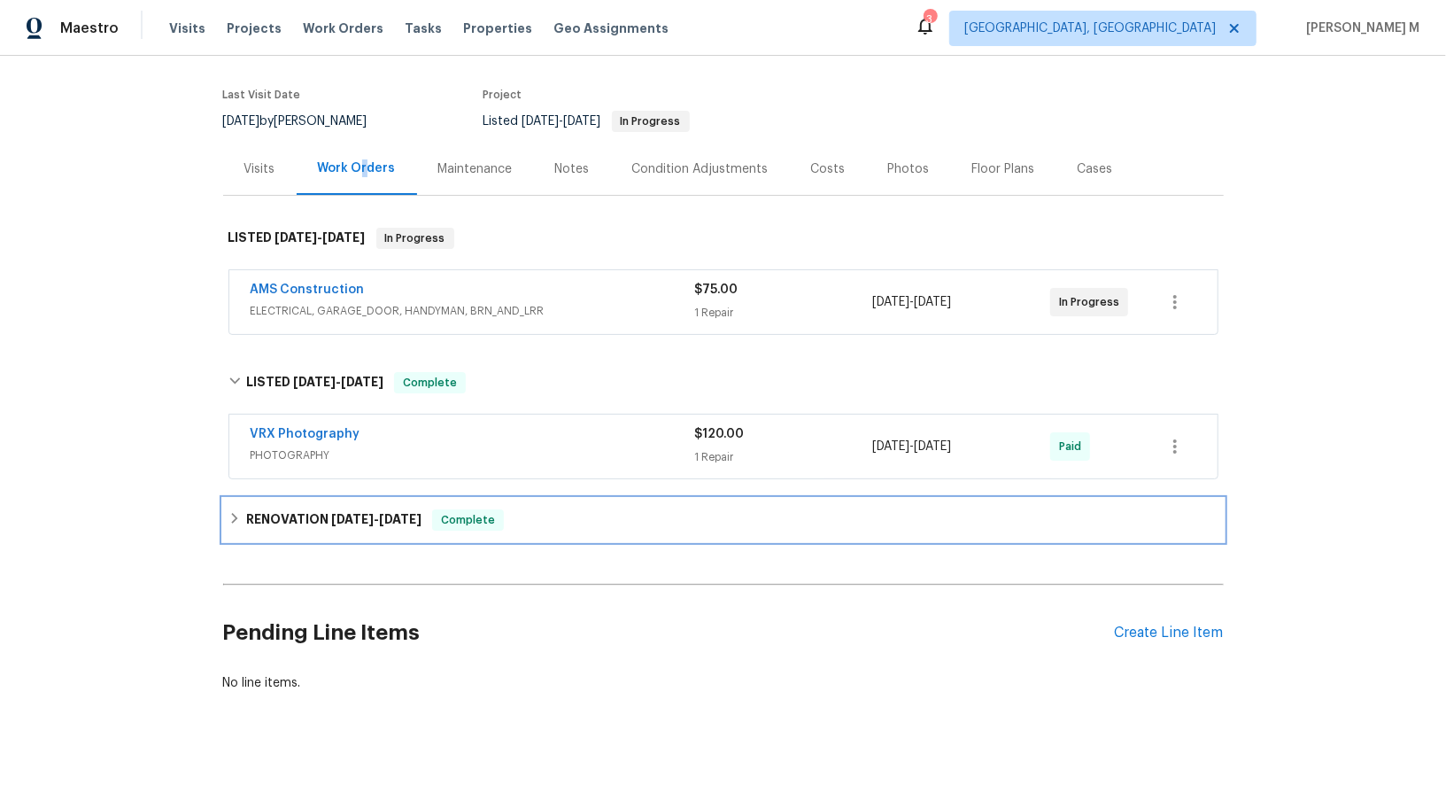
click at [316, 509] on h6 "RENOVATION [DATE] - [DATE]" at bounding box center [333, 519] width 175 height 21
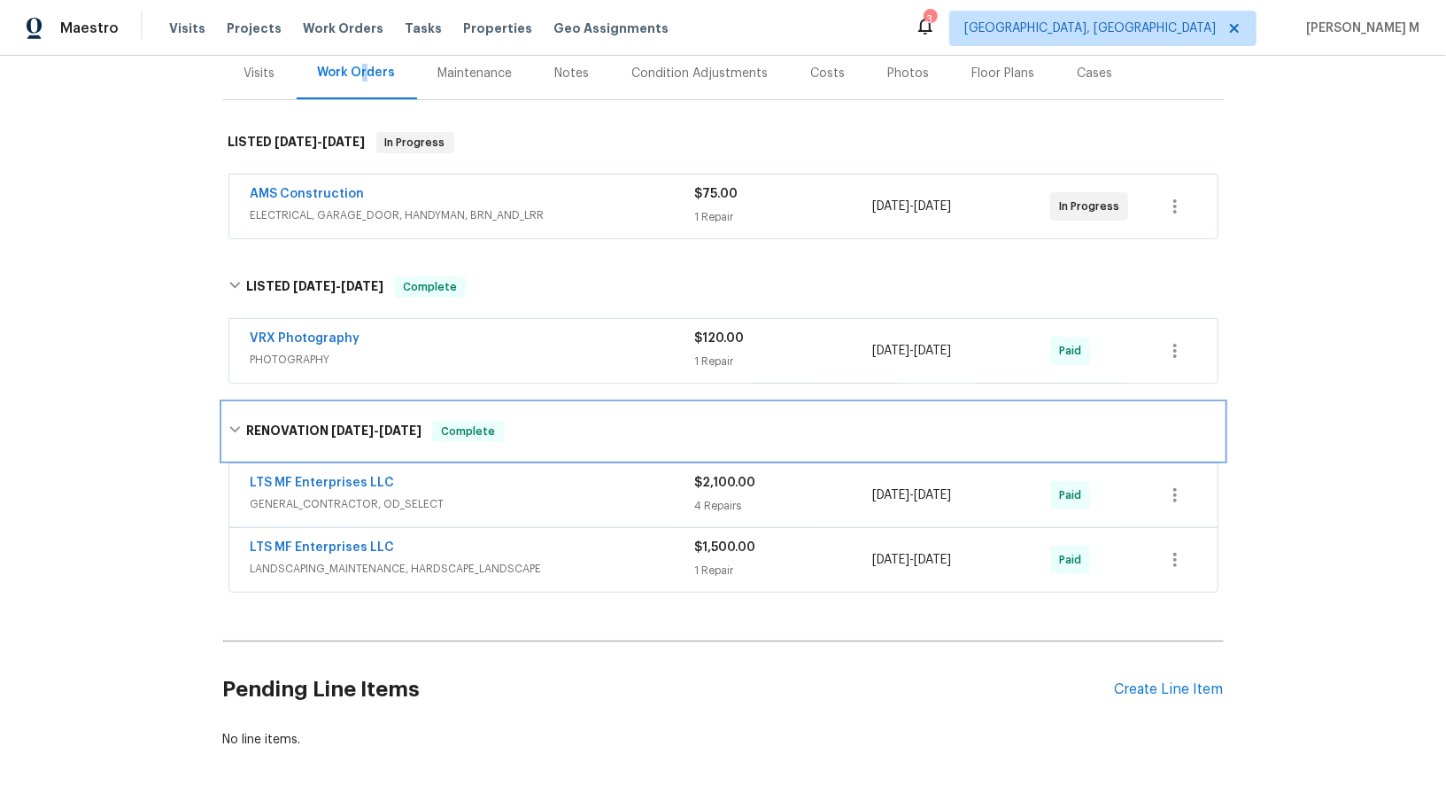
scroll to position [270, 0]
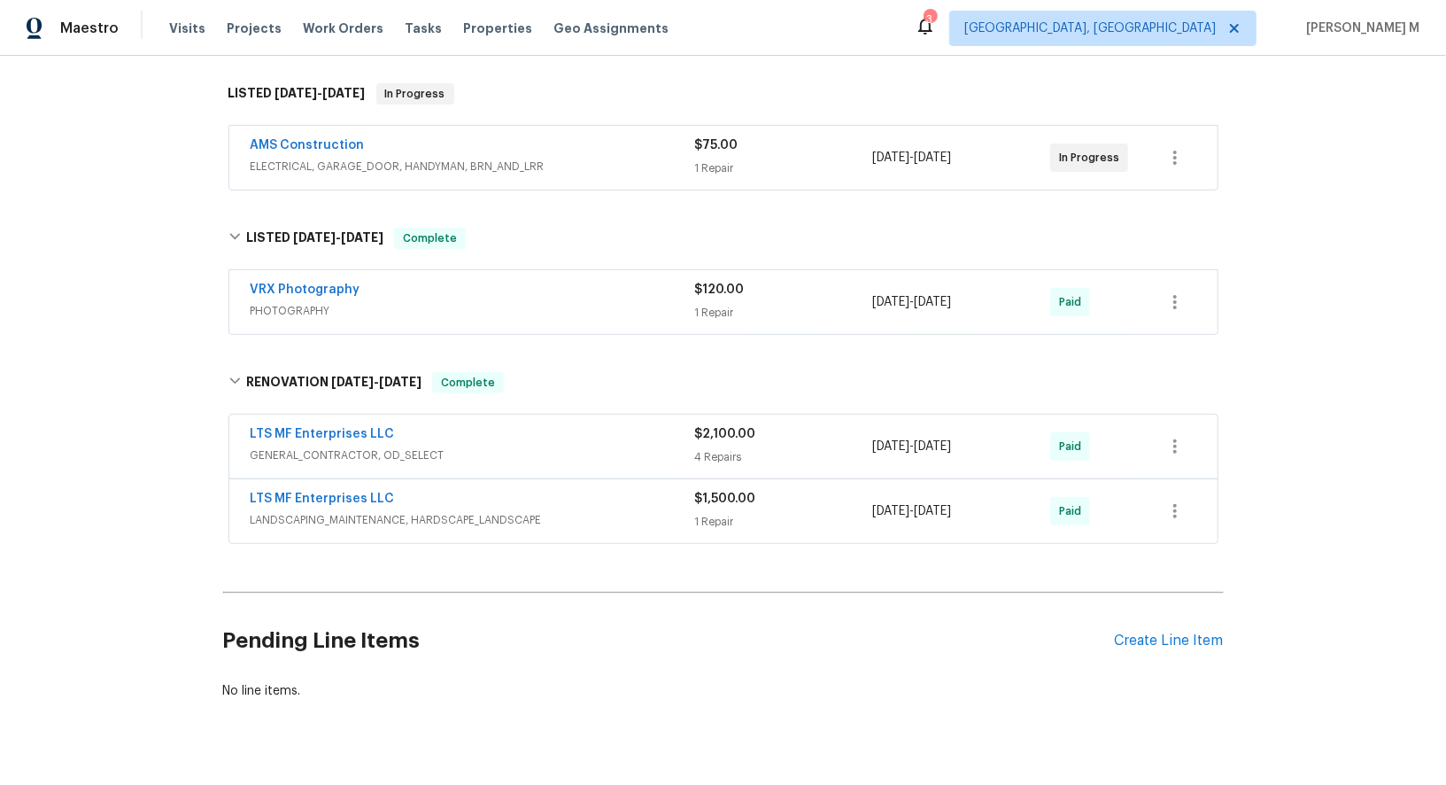
click at [329, 446] on span "GENERAL_CONTRACTOR, OD_SELECT" at bounding box center [473, 455] width 445 height 18
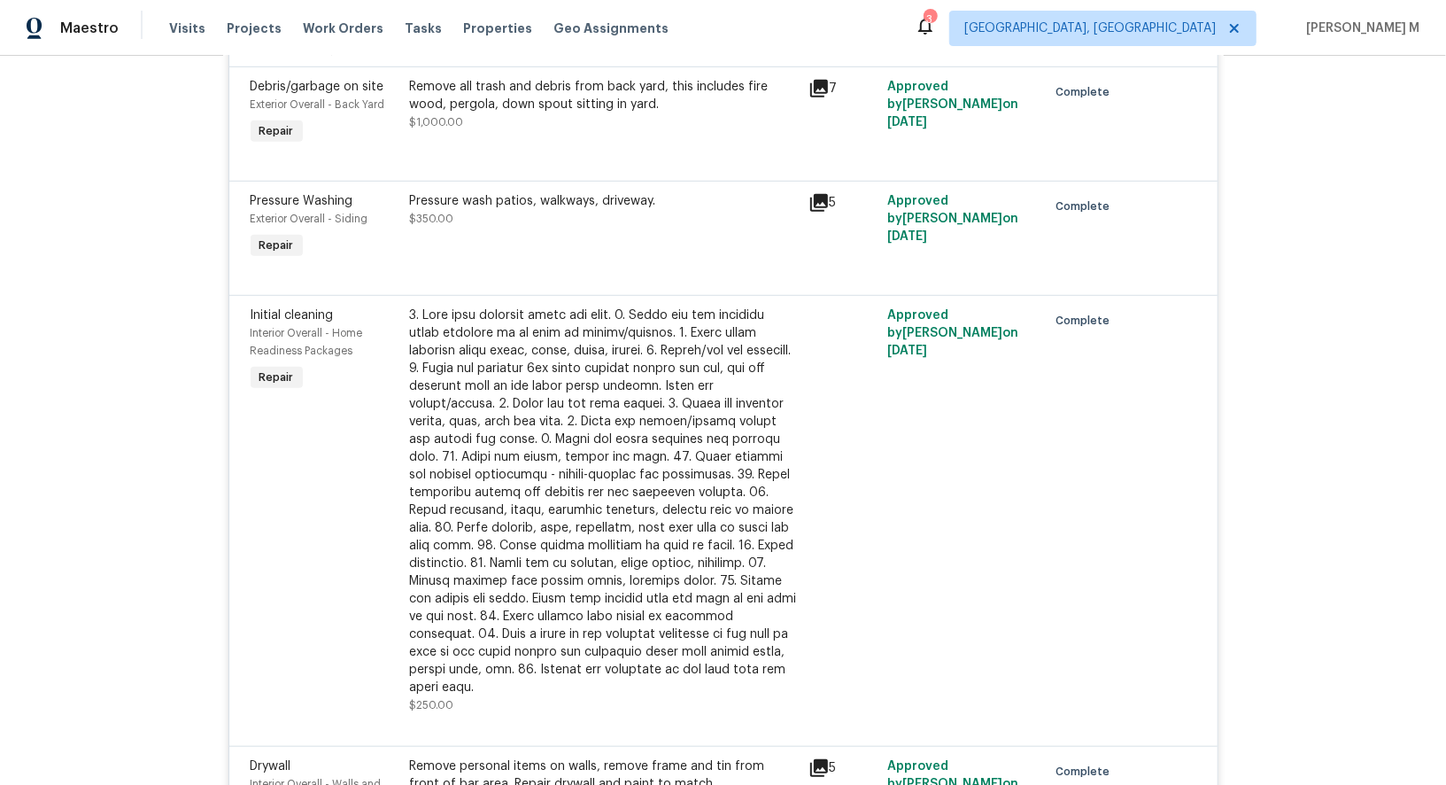
scroll to position [1095, 0]
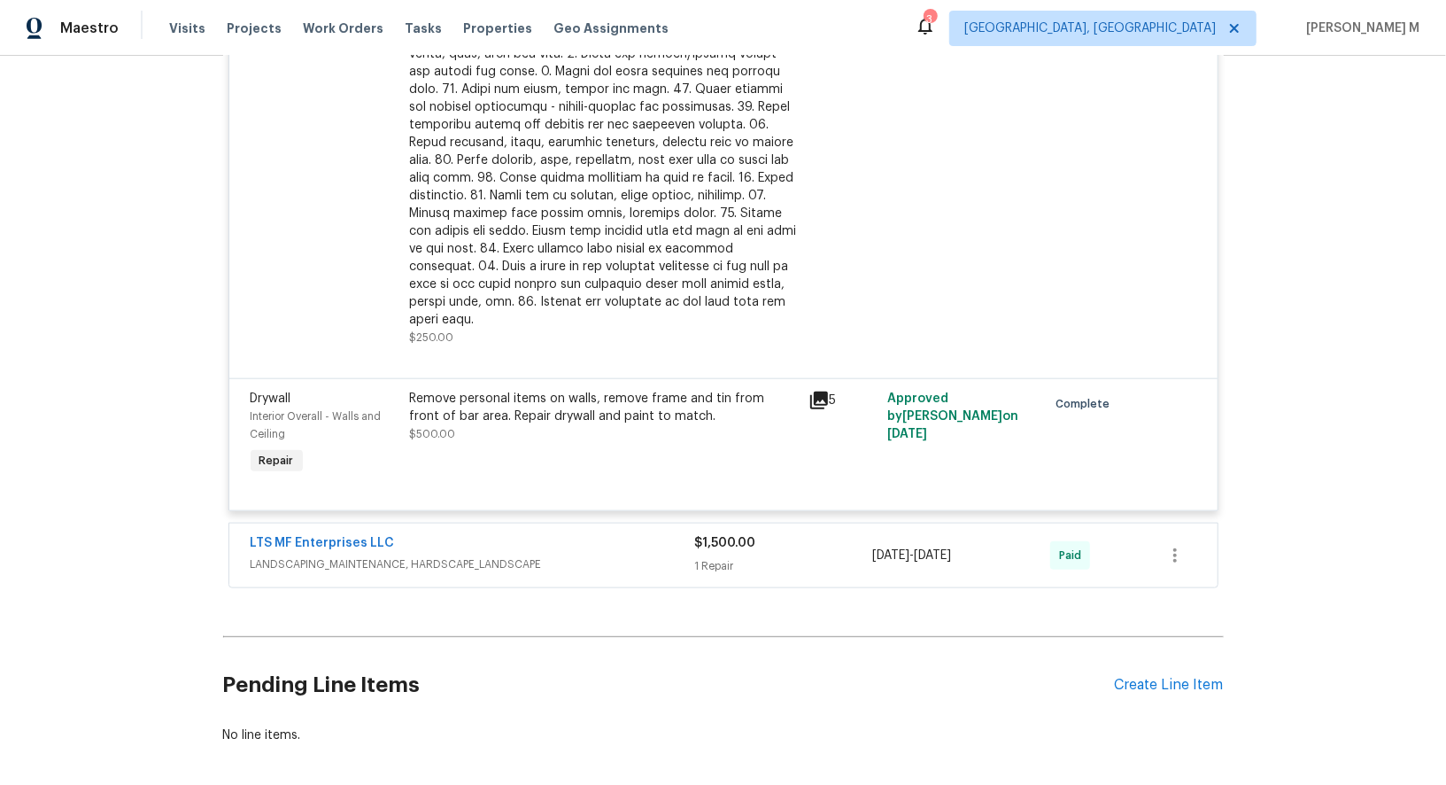
click at [464, 555] on span "LANDSCAPING_MAINTENANCE, HARDSCAPE_LANDSCAPE" at bounding box center [473, 564] width 445 height 18
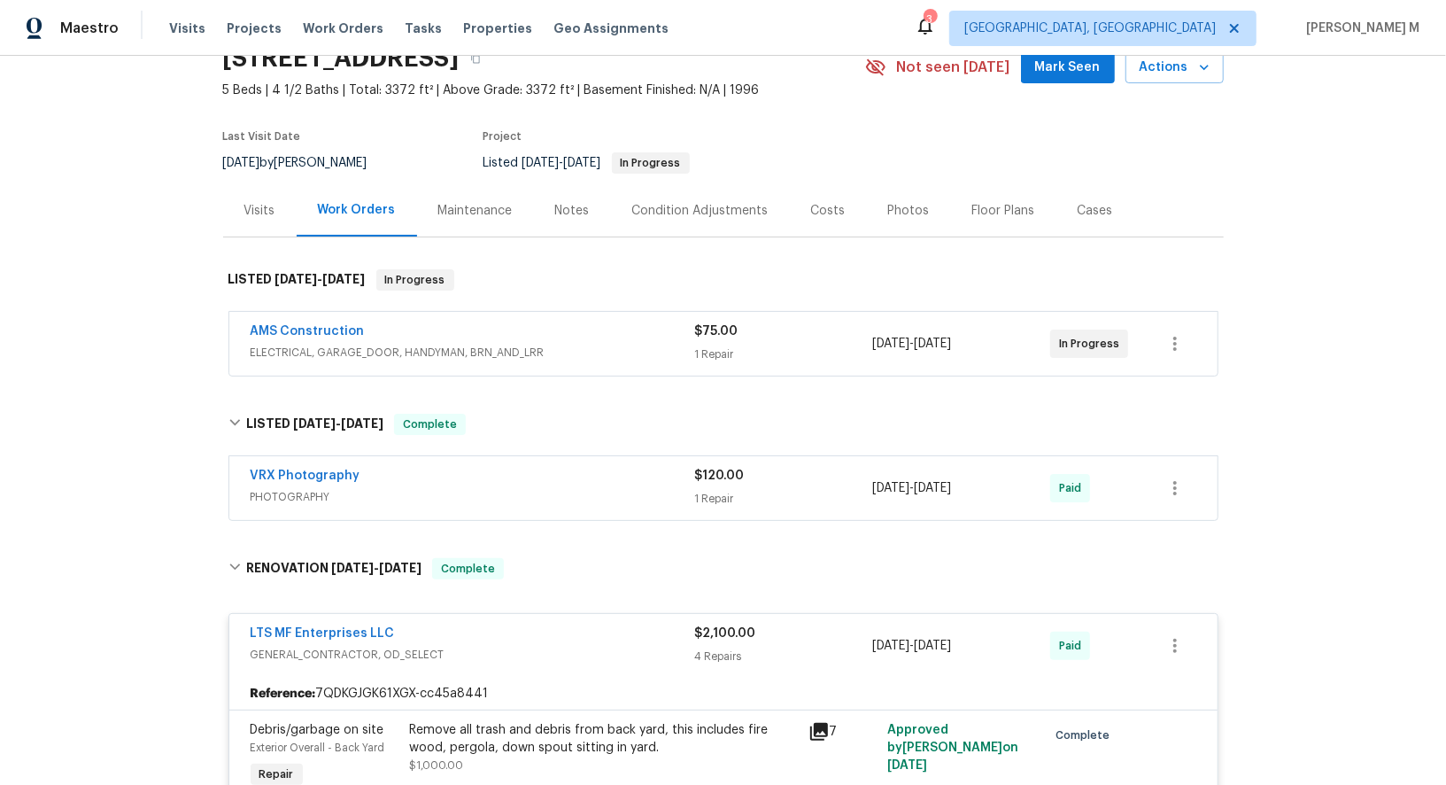
scroll to position [0, 0]
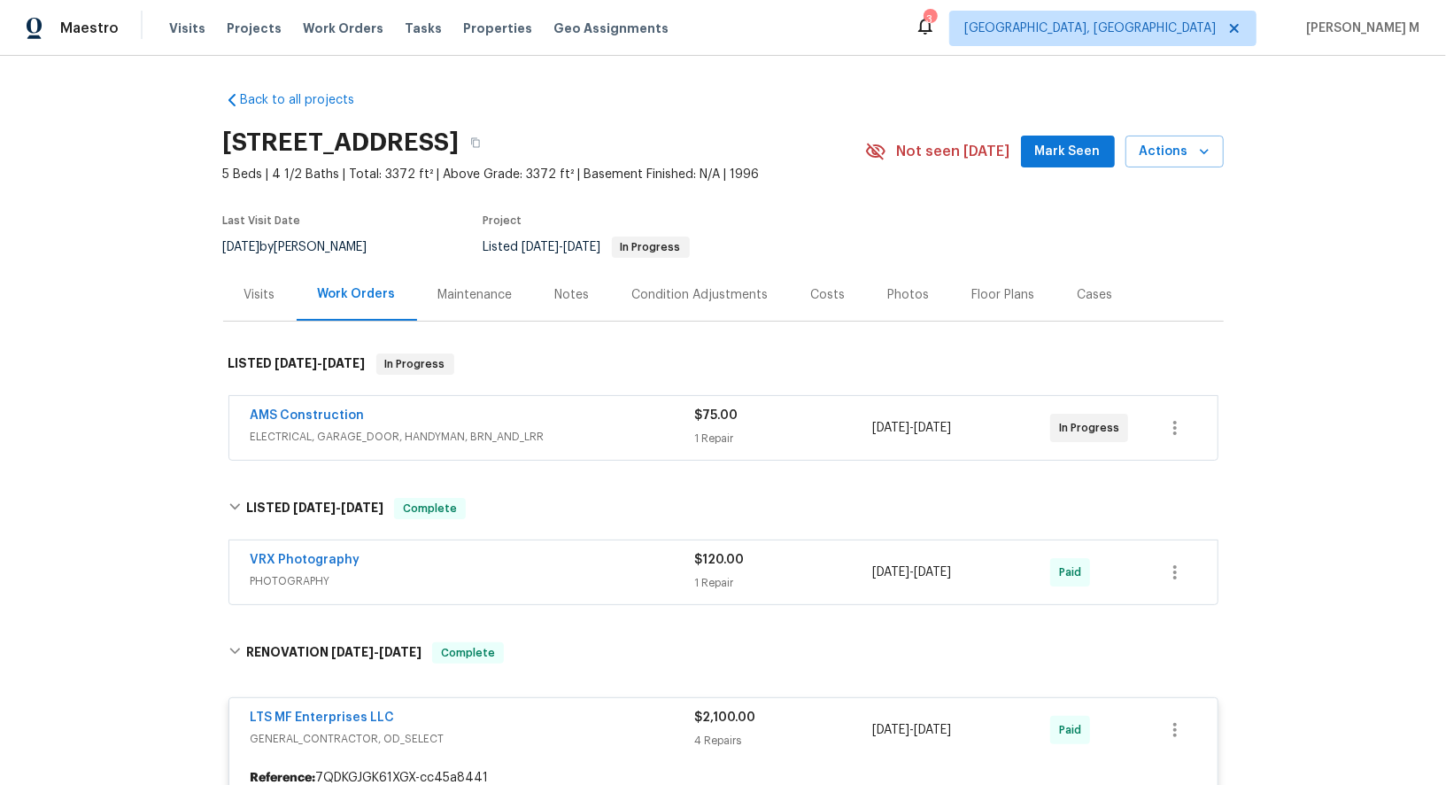
click at [312, 428] on span "ELECTRICAL, GARAGE_DOOR, HANDYMAN, BRN_AND_LRR" at bounding box center [473, 437] width 445 height 18
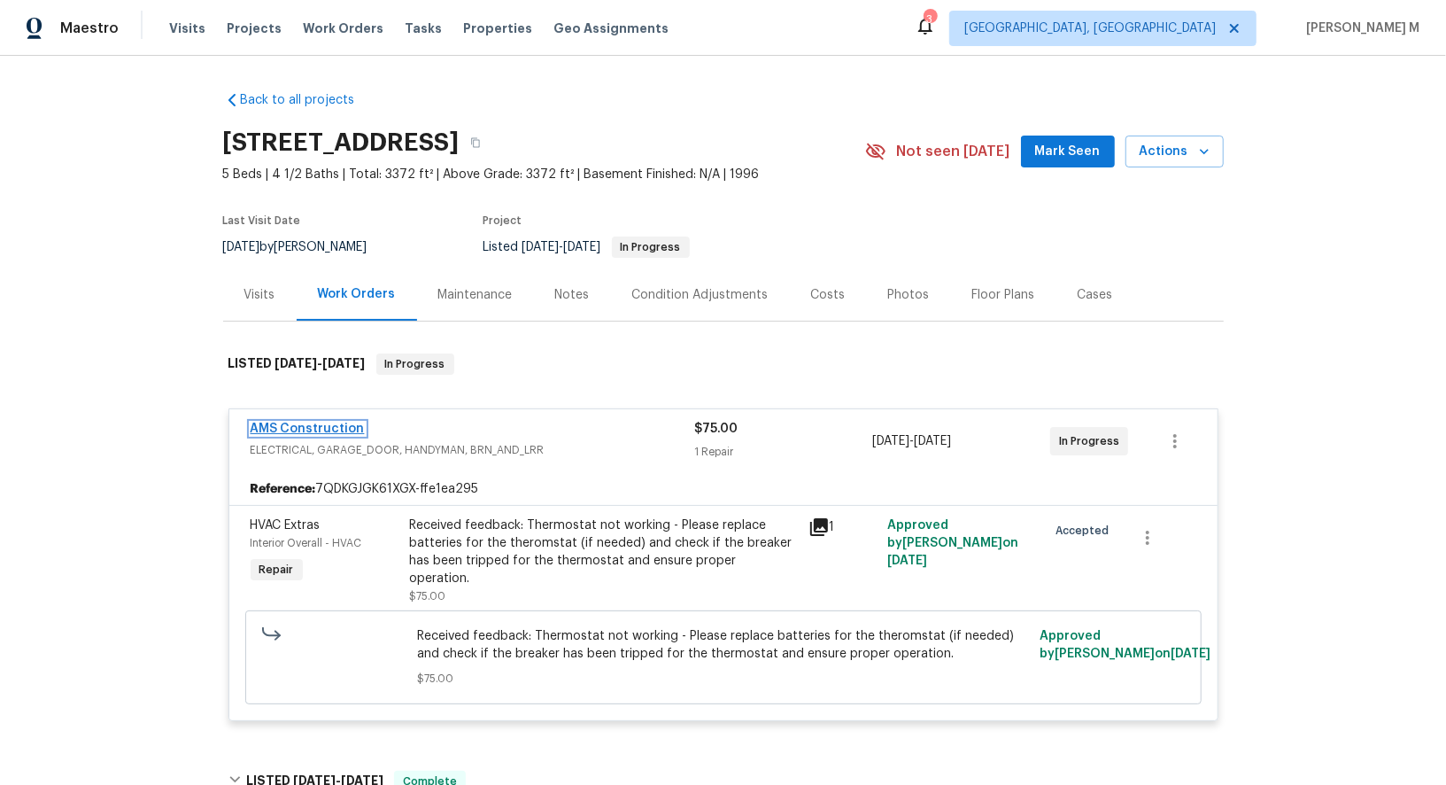
click at [286, 422] on link "AMS Construction" at bounding box center [308, 428] width 114 height 12
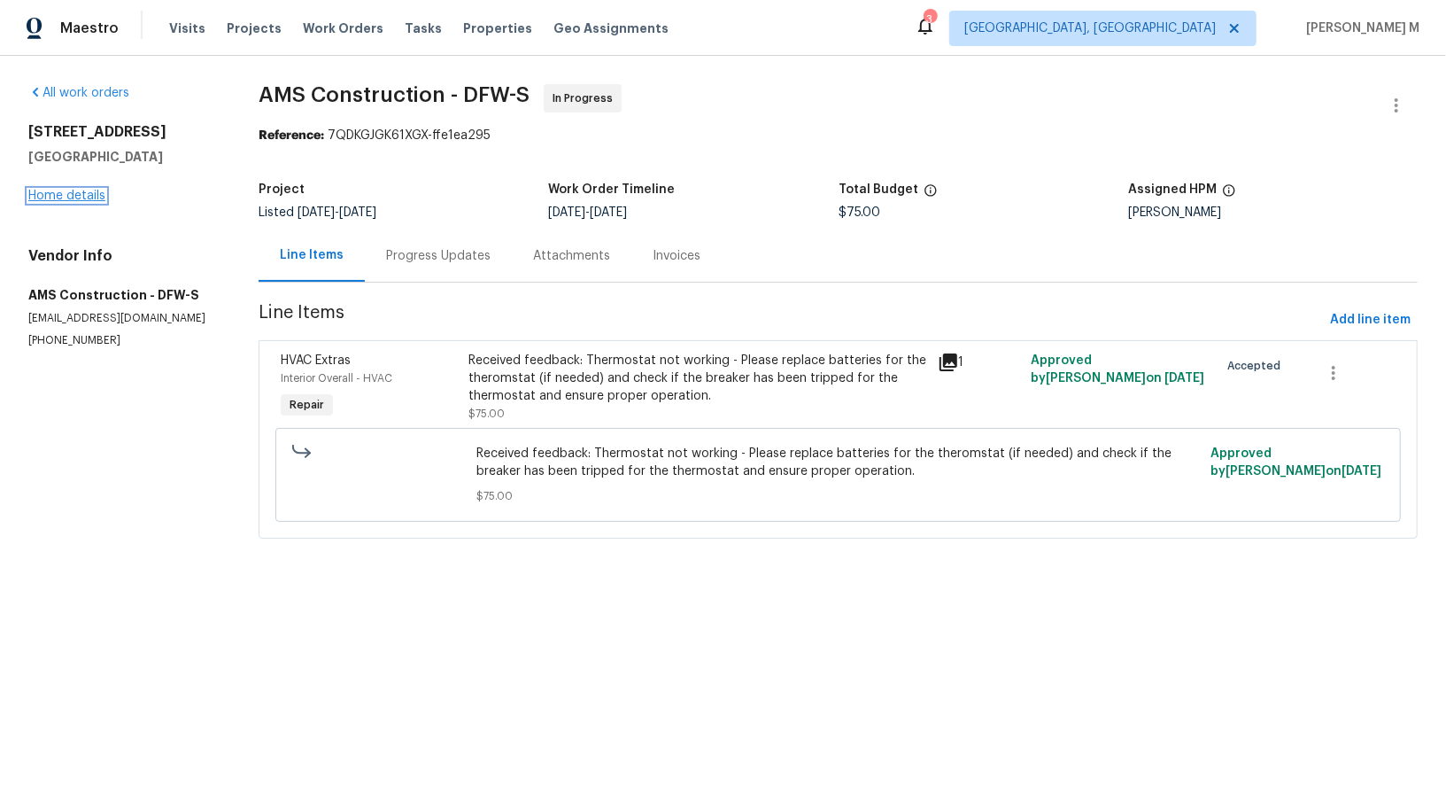
click at [98, 192] on link "Home details" at bounding box center [66, 196] width 77 height 12
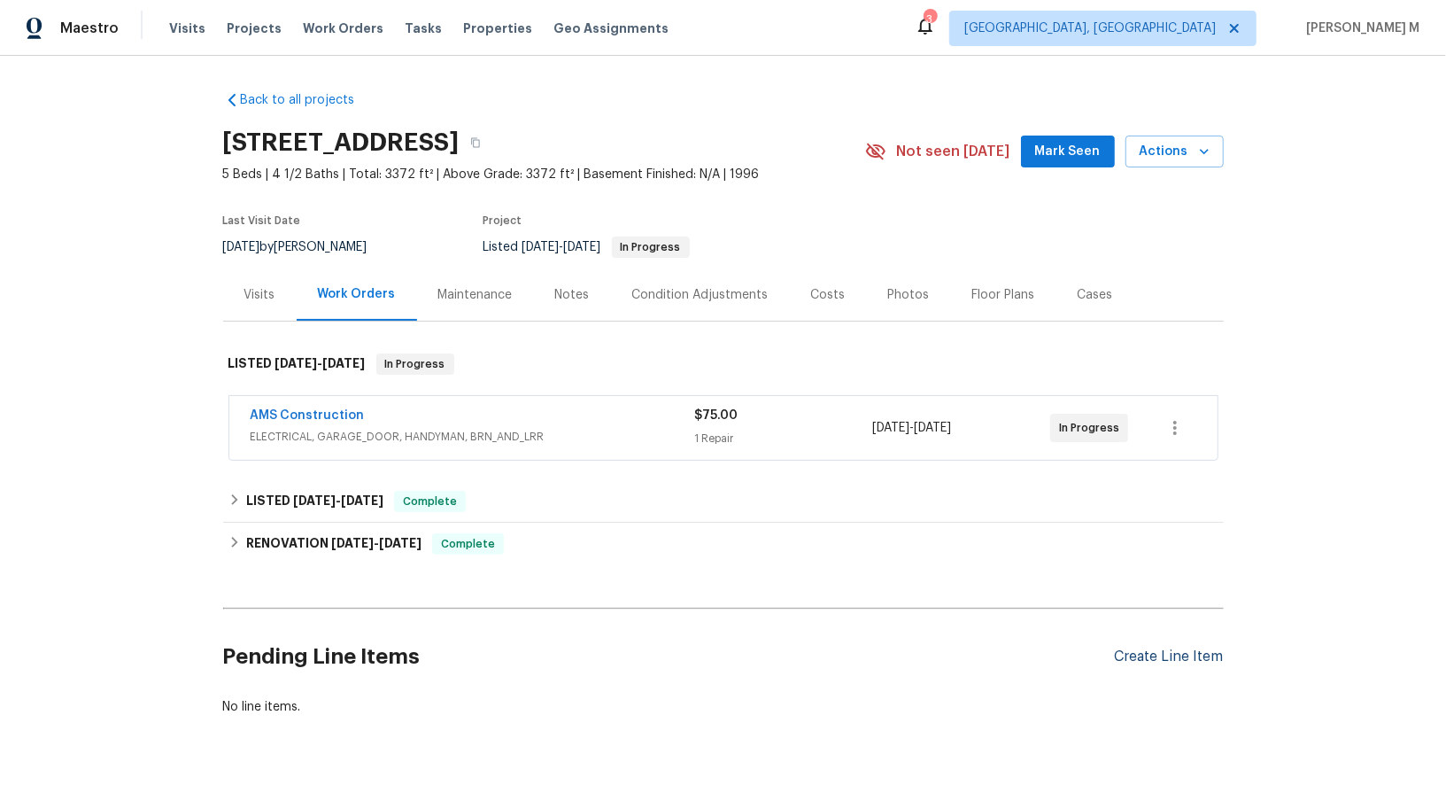
click at [1160, 648] on div "Create Line Item" at bounding box center [1169, 656] width 109 height 17
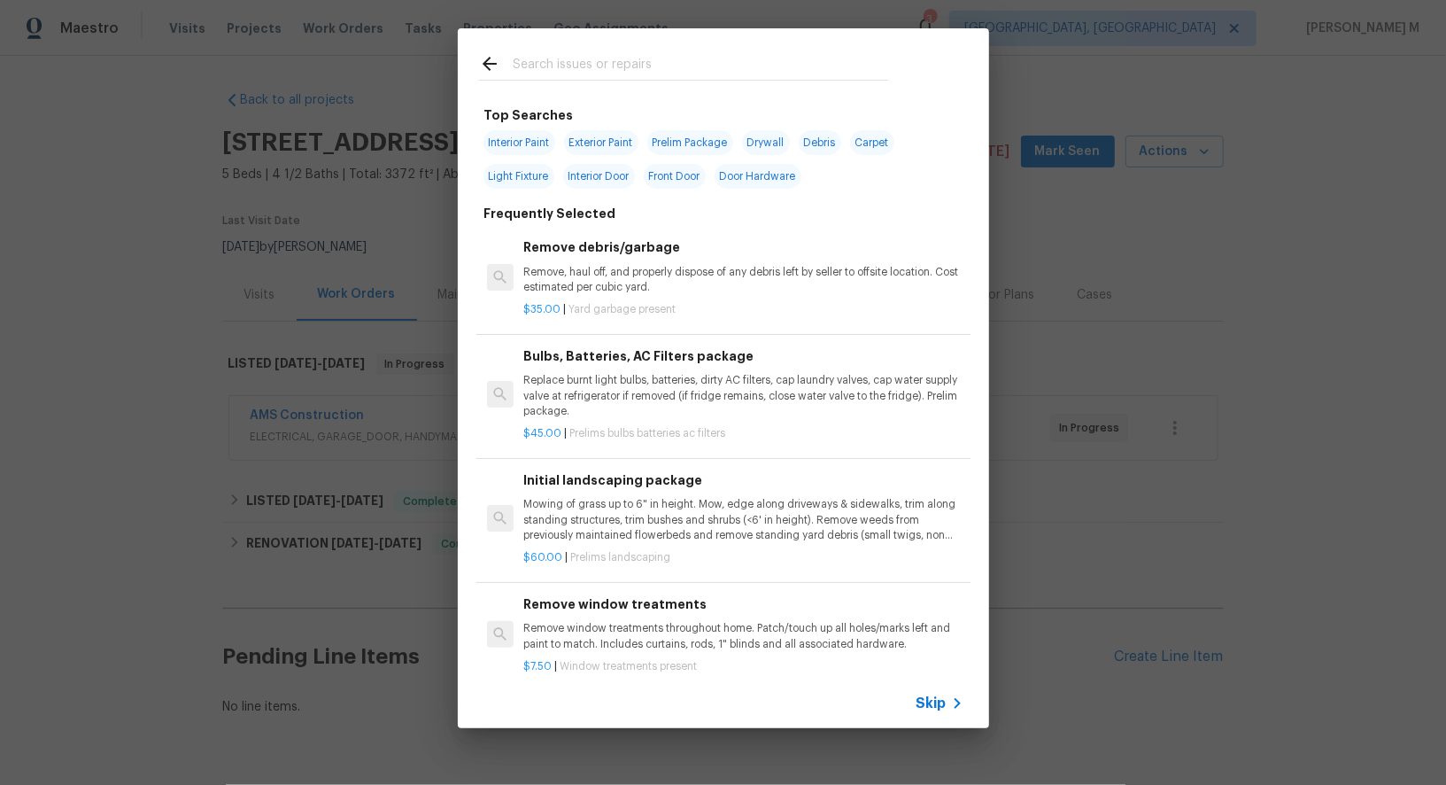
click at [948, 731] on div "Top Searches Interior Paint Exterior Paint Prelim Package Drywall Debris Carpet…" at bounding box center [723, 378] width 1446 height 756
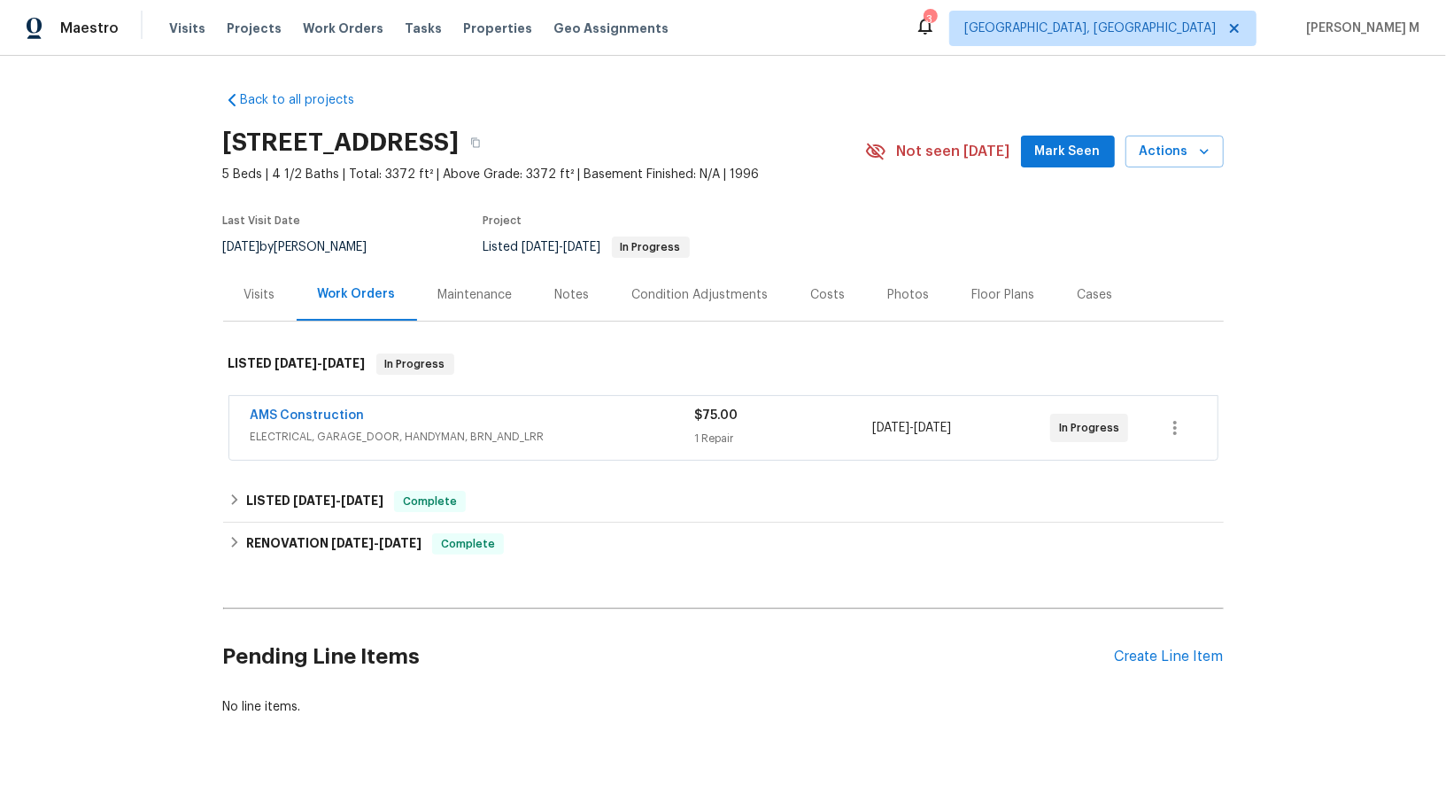
click at [948, 714] on div "Back to all projects [STREET_ADDRESS] 5 Beds | 4 1/2 Baths | Total: 3372 ft² | …" at bounding box center [723, 420] width 1446 height 729
click at [1169, 648] on div "Create Line Item" at bounding box center [1169, 656] width 109 height 17
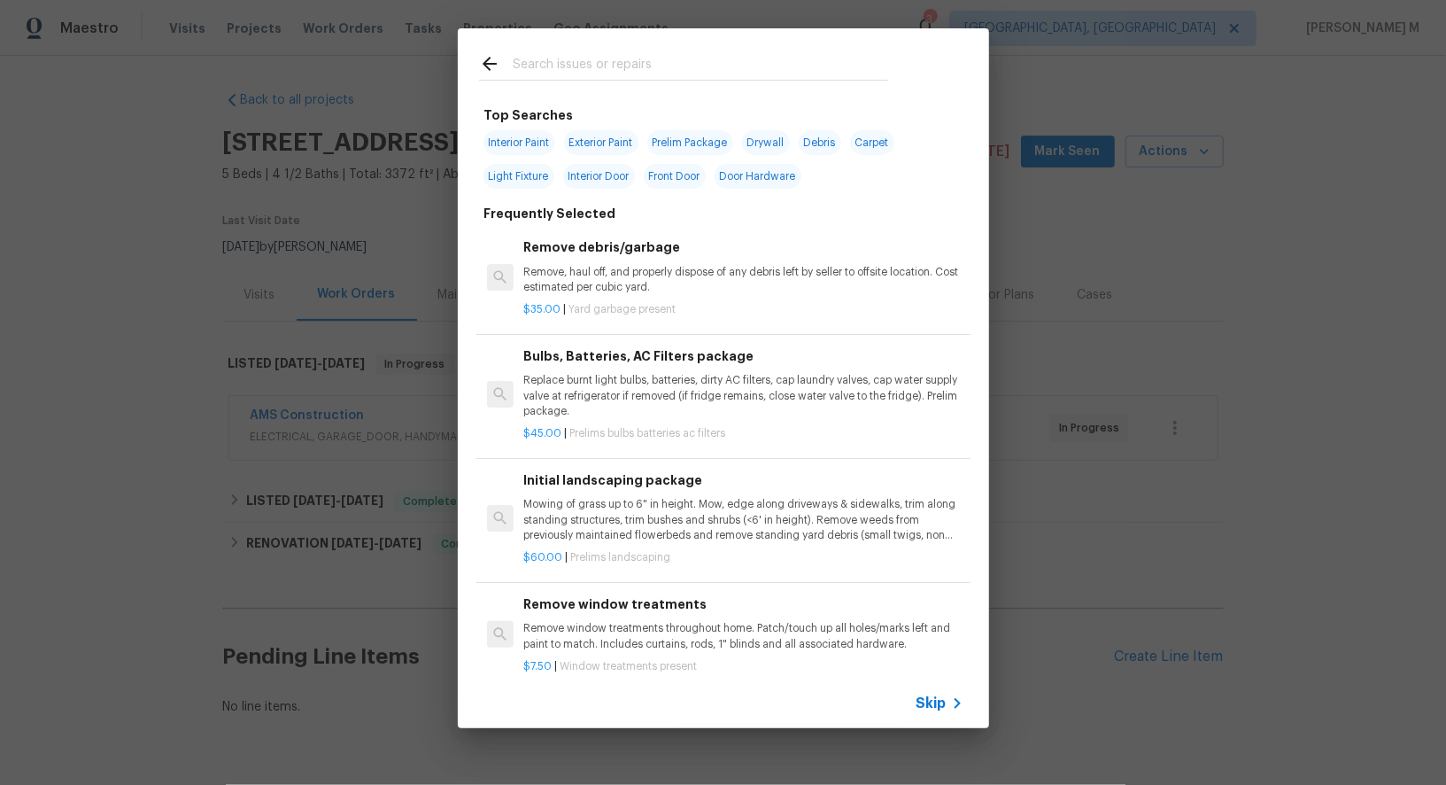
click at [953, 709] on icon at bounding box center [957, 703] width 21 height 21
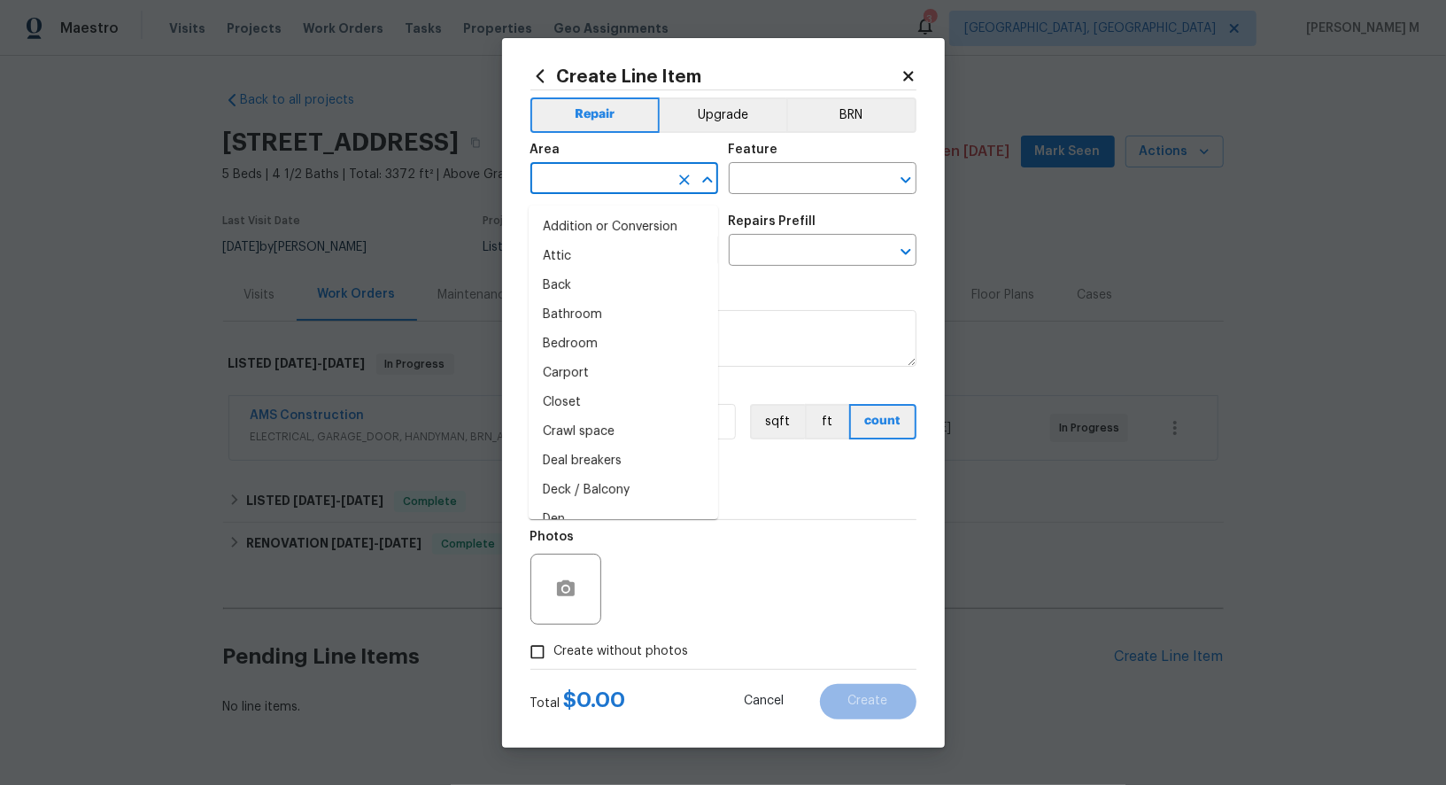
click at [600, 184] on input "text" at bounding box center [599, 179] width 138 height 27
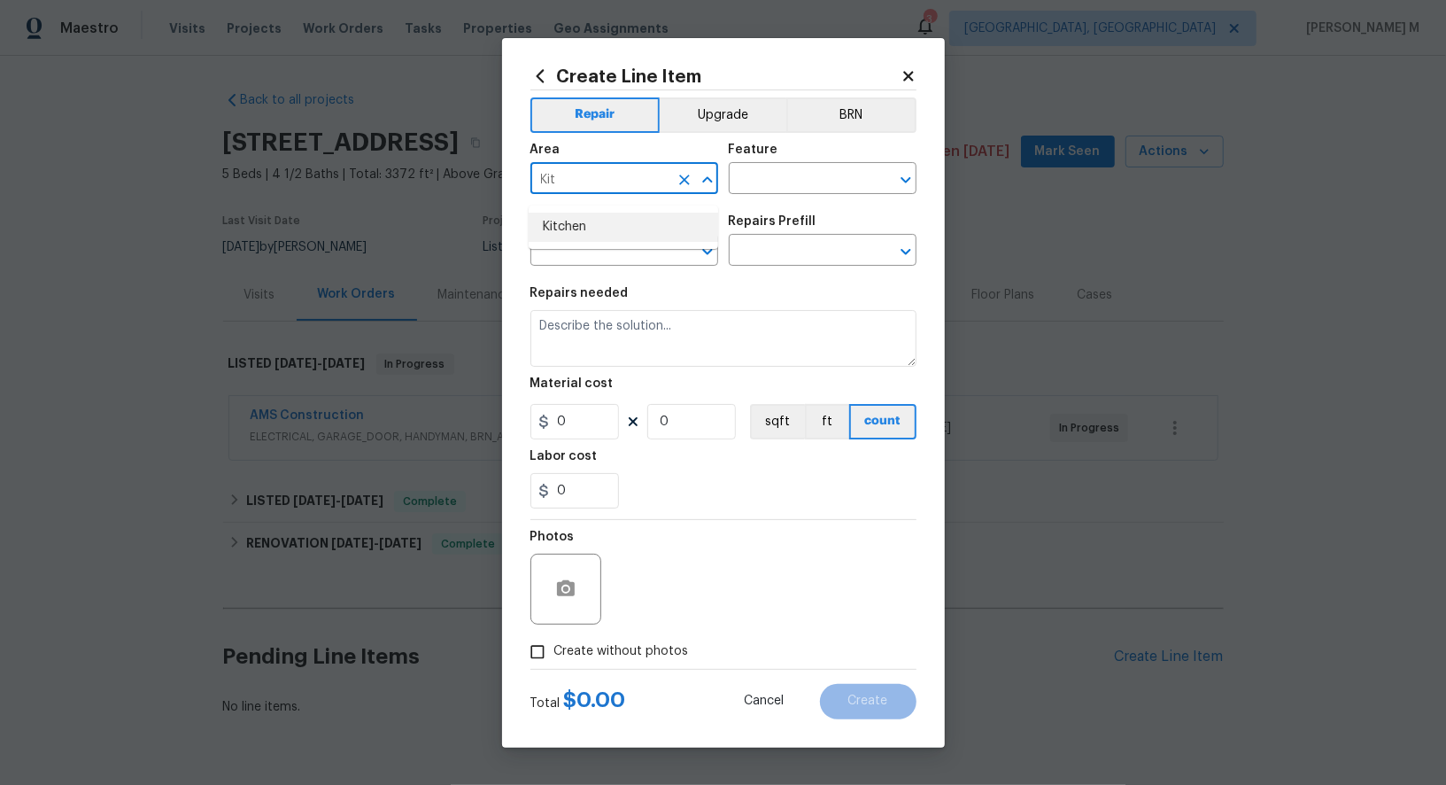
click at [603, 236] on li "Kitchen" at bounding box center [624, 227] width 190 height 29
type input "Kitchen"
click at [762, 194] on input "text" at bounding box center [798, 179] width 138 height 27
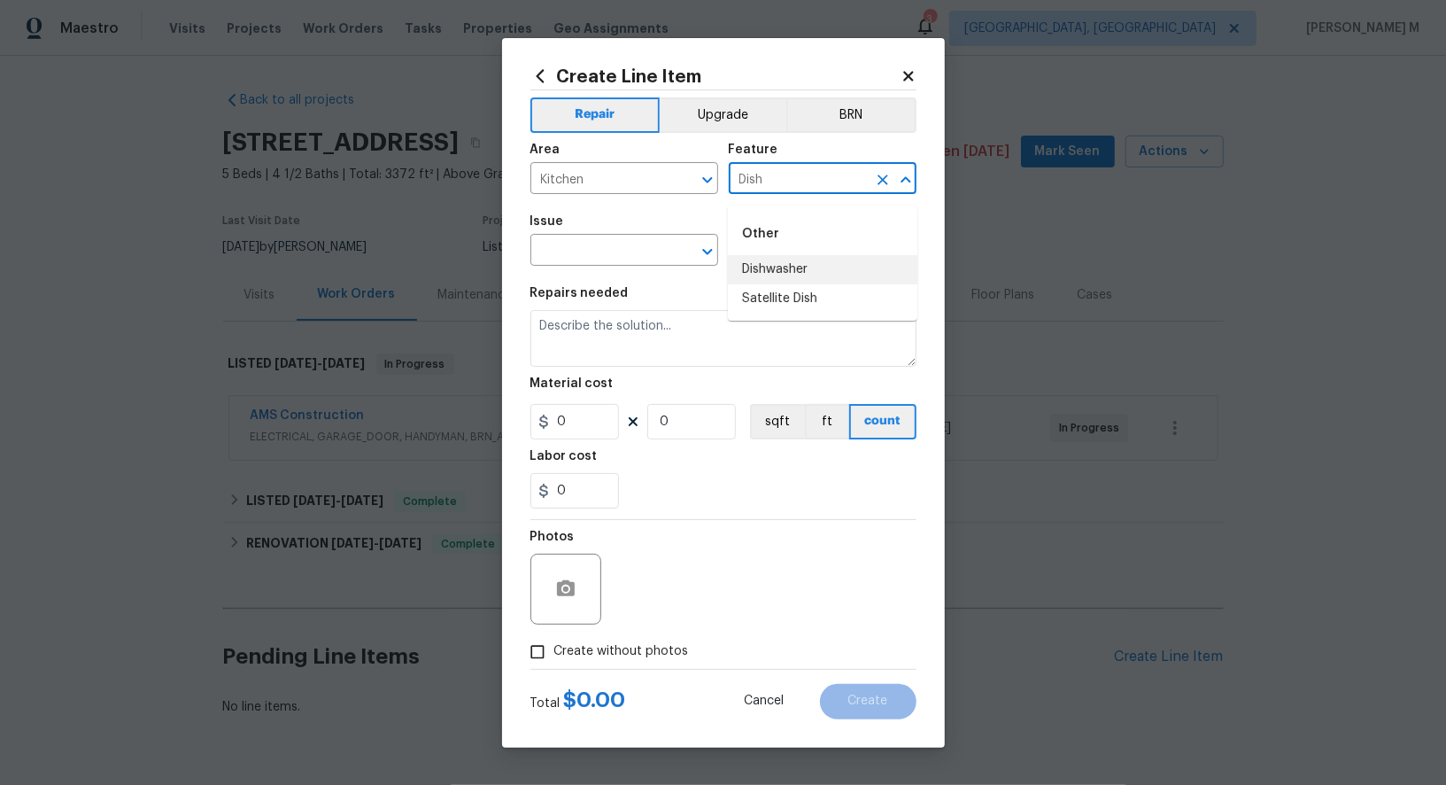
click at [778, 262] on li "Dishwasher" at bounding box center [823, 269] width 190 height 29
type input "Dishwasher"
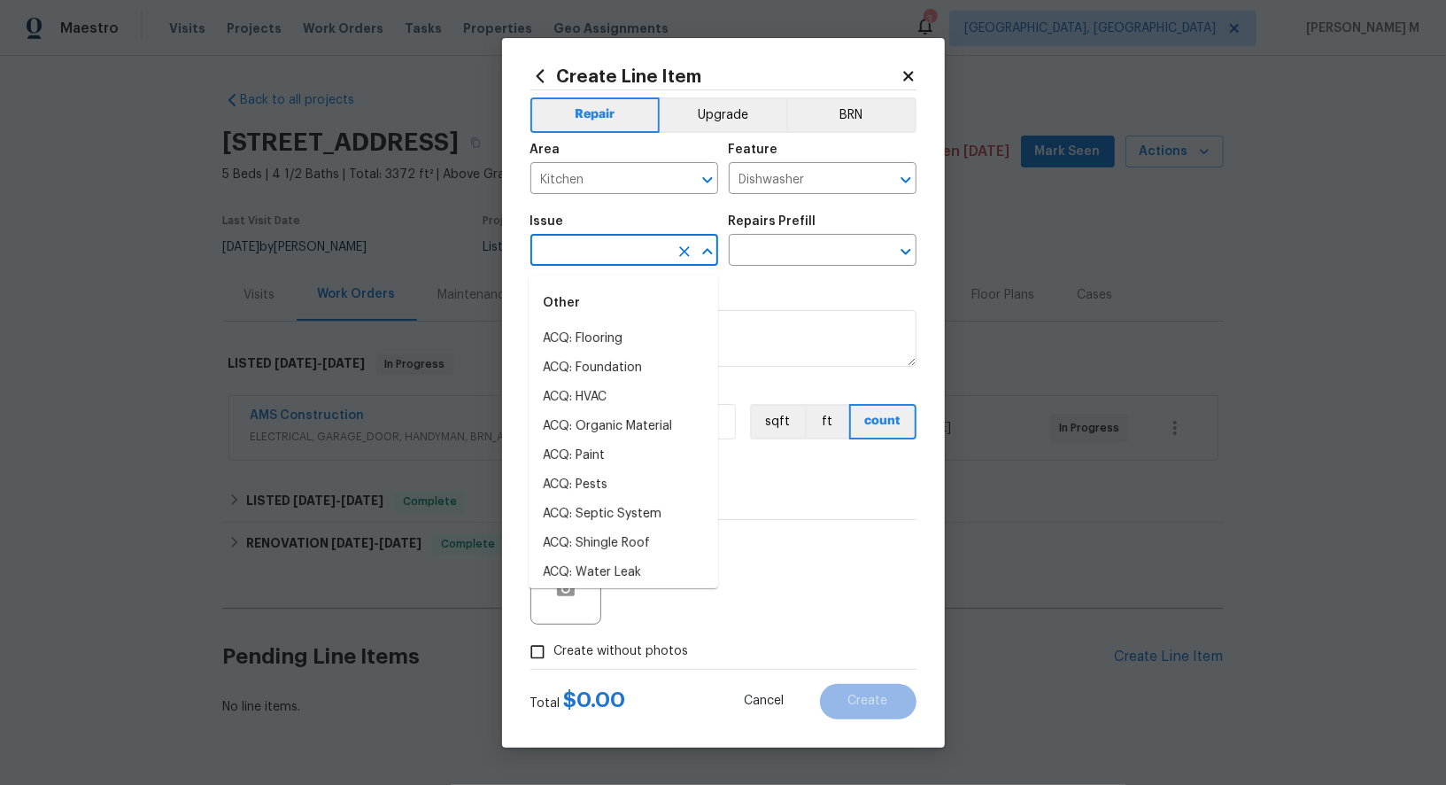
click at [629, 262] on input "text" at bounding box center [599, 251] width 138 height 27
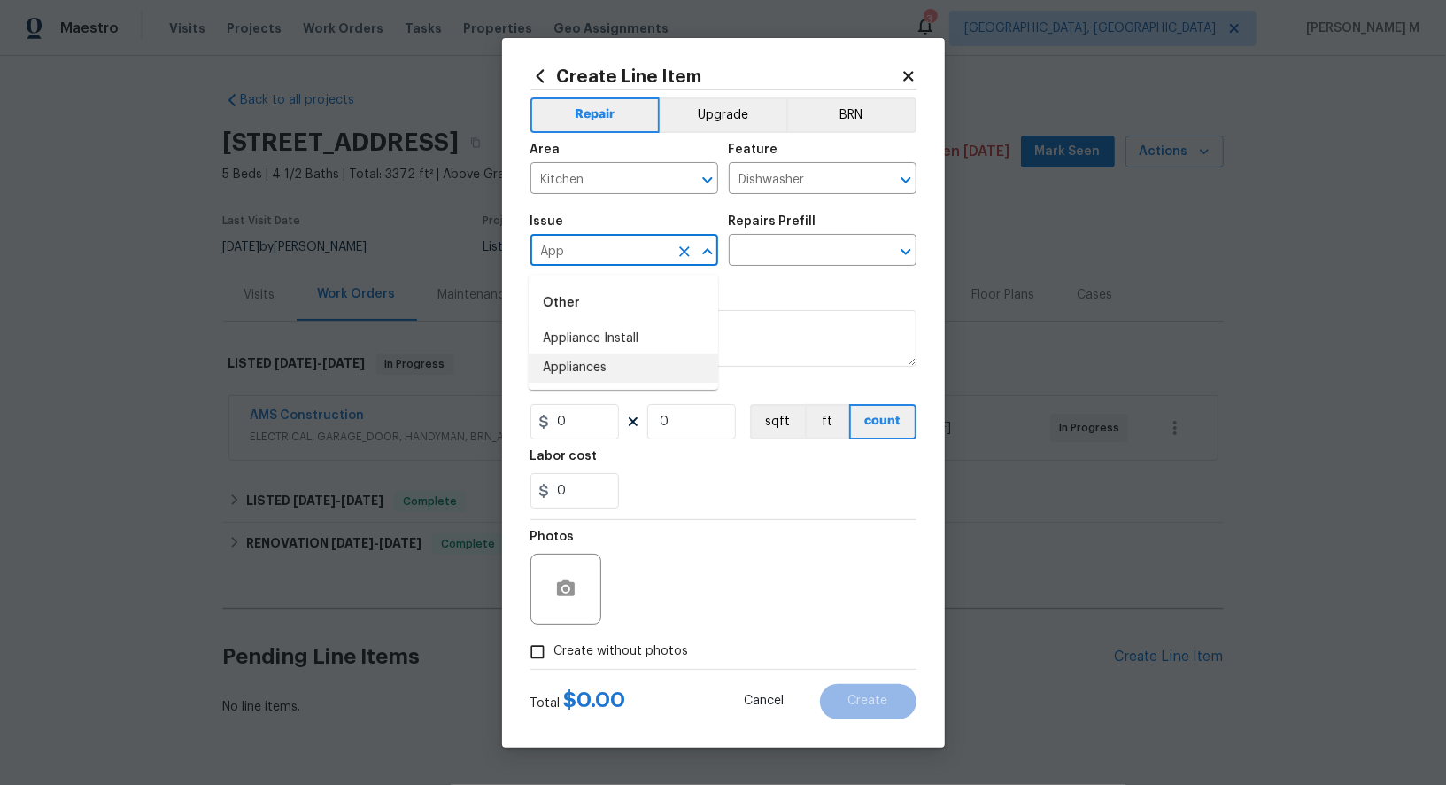
click at [645, 364] on li "Appliances" at bounding box center [624, 367] width 190 height 29
type input "Appliances"
click at [756, 265] on input "text" at bounding box center [798, 251] width 138 height 27
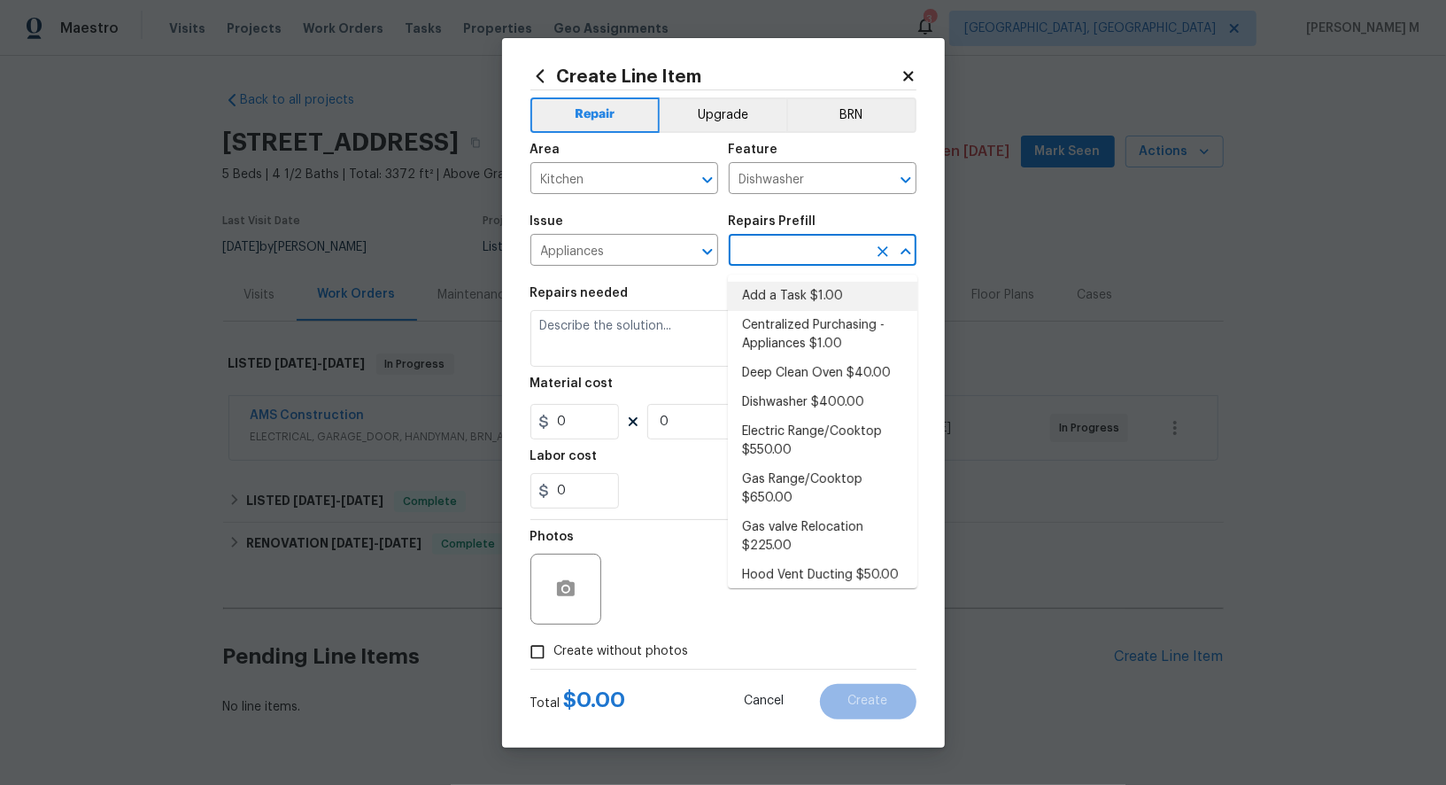
click at [770, 298] on li "Add a Task $1.00" at bounding box center [823, 296] width 190 height 29
type input "Appliances"
type input "Add a Task $1.00"
type textarea "HPM to detail"
type input "1"
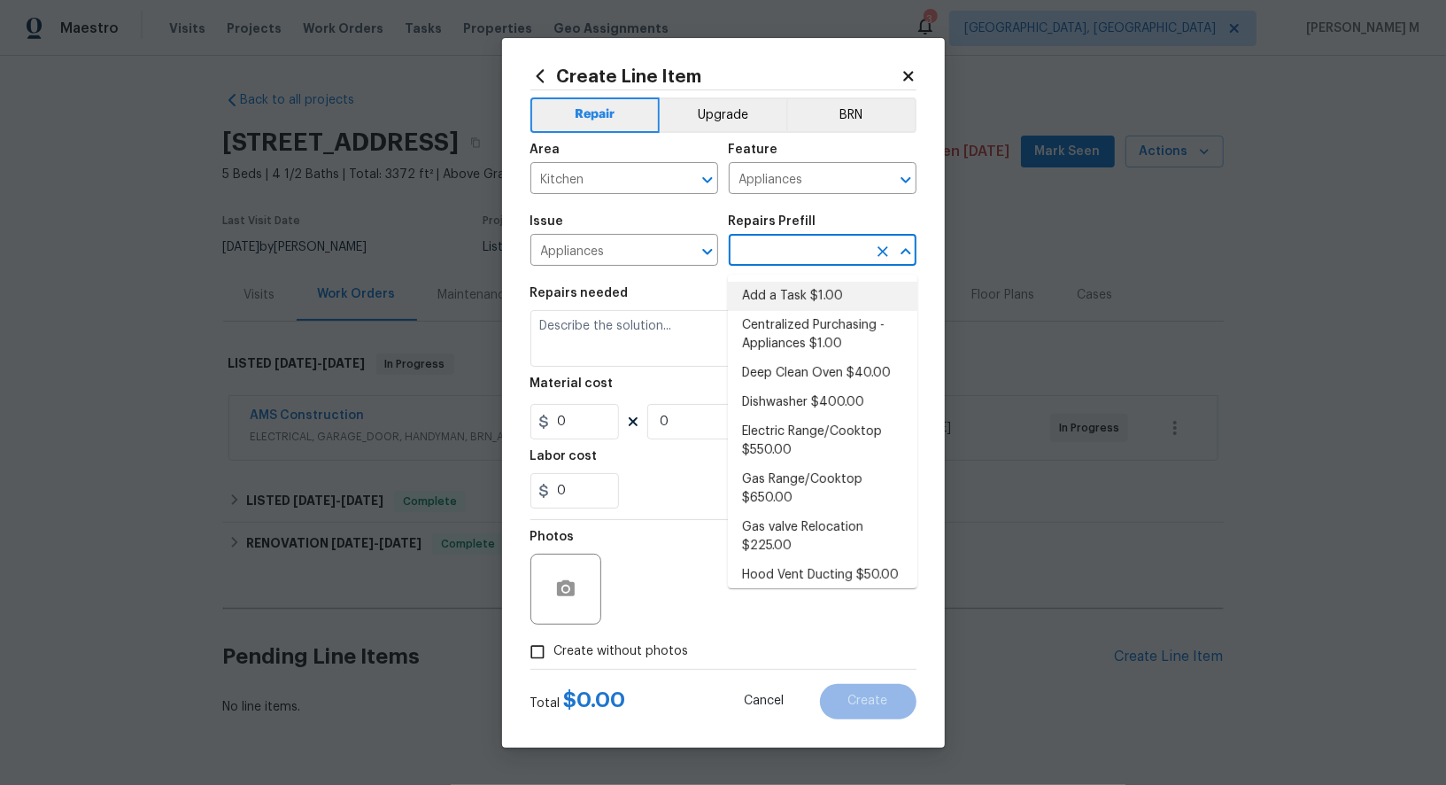
type input "1"
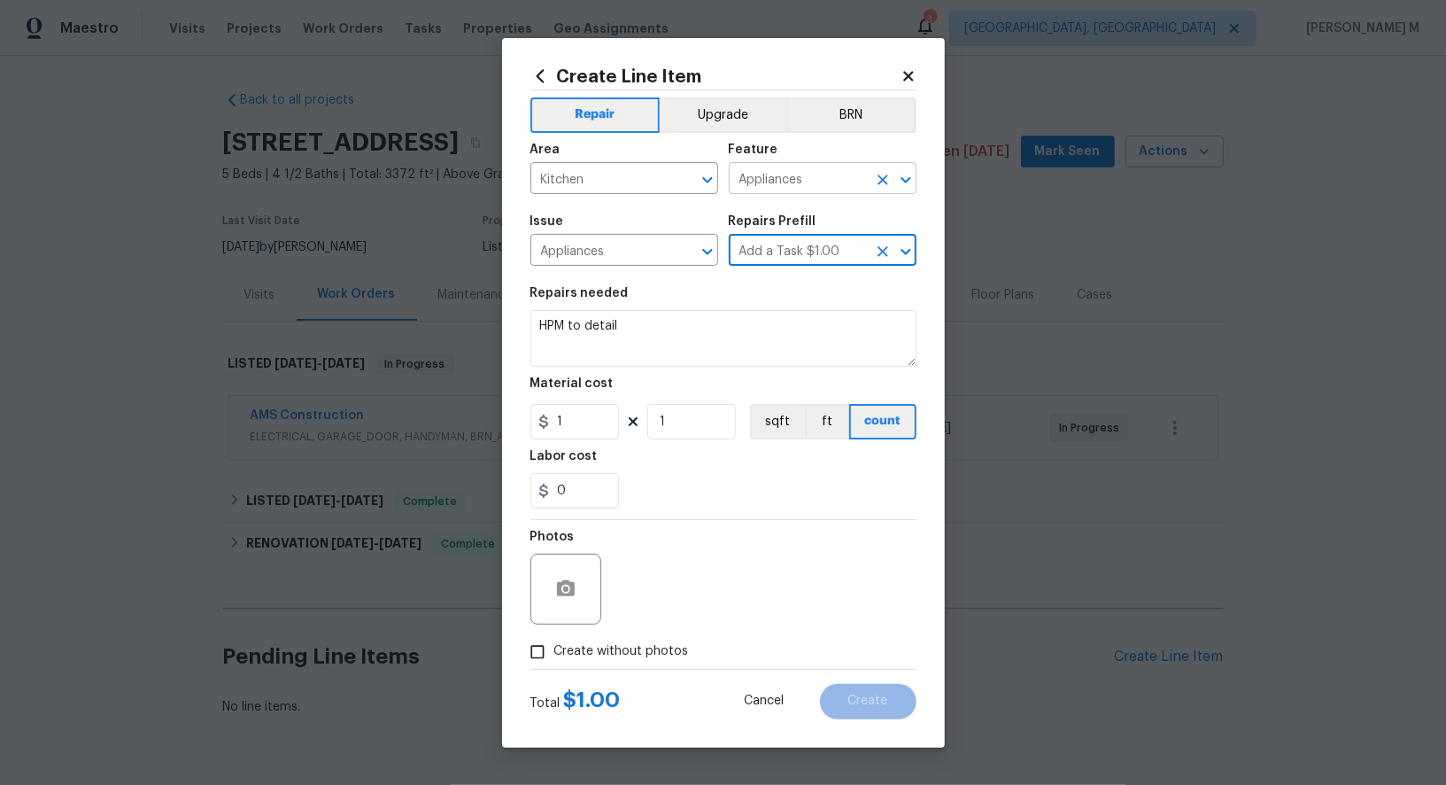
click at [771, 179] on input "Appliances" at bounding box center [798, 179] width 138 height 27
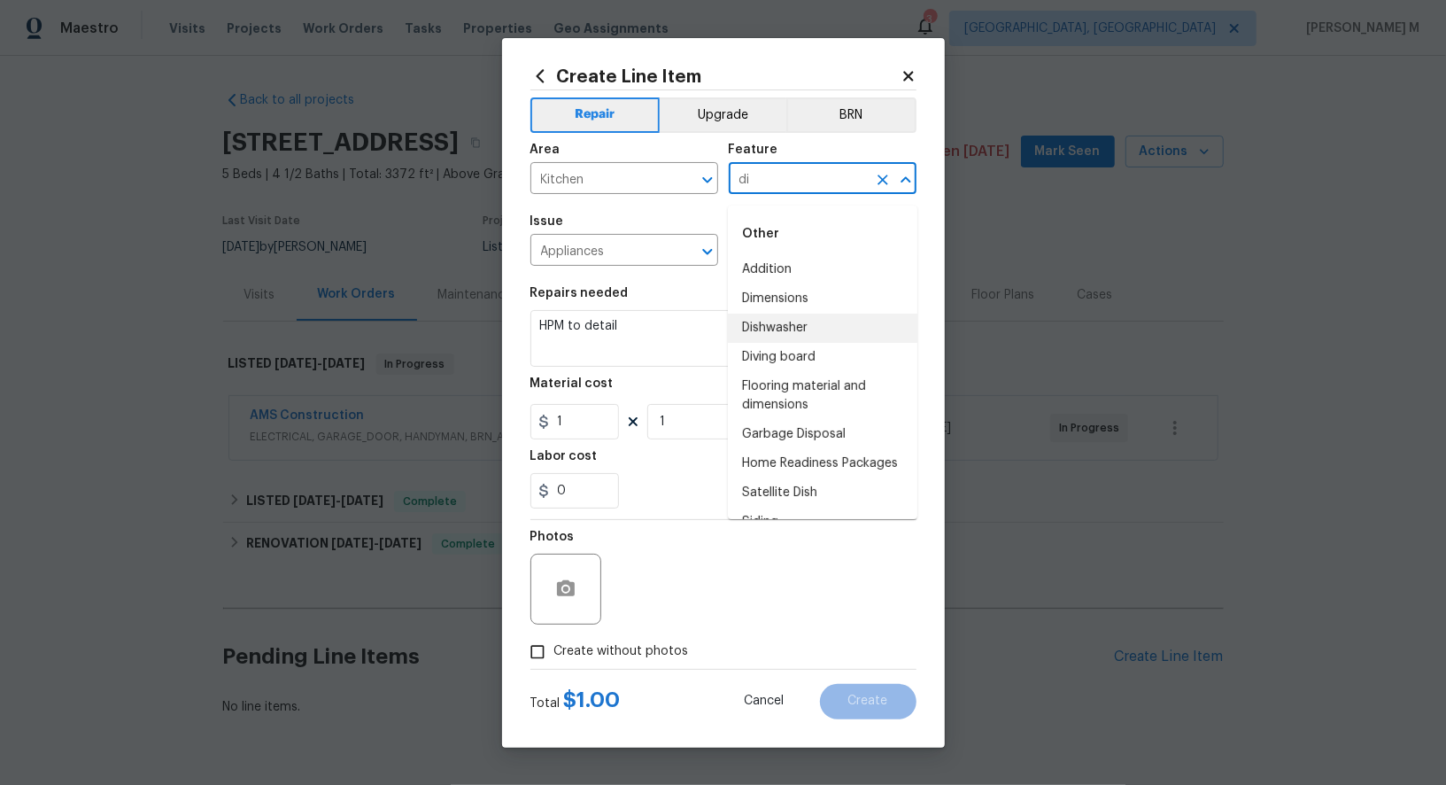
click at [811, 326] on li "Dishwasher" at bounding box center [823, 327] width 190 height 29
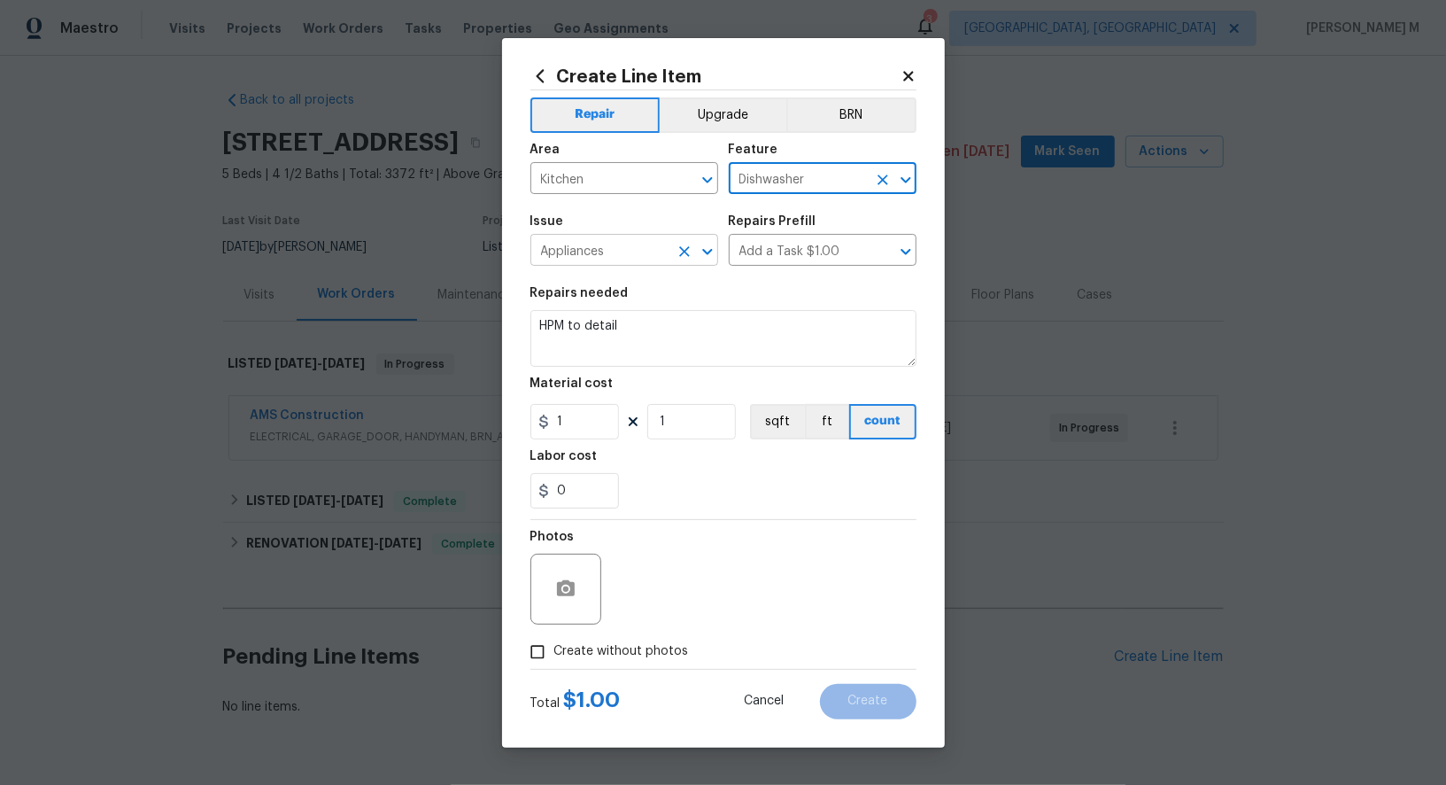
type input "Dishwasher"
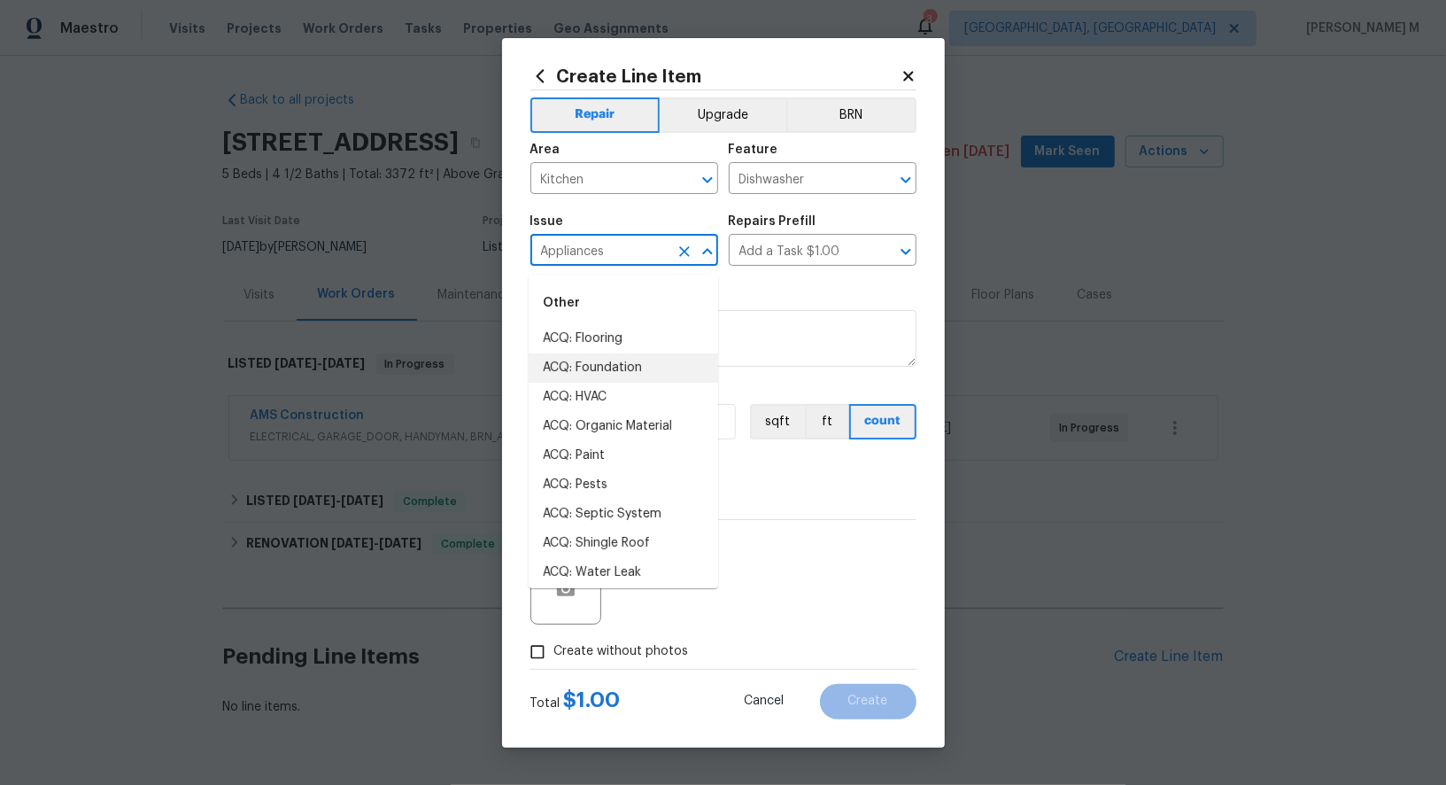
click at [579, 251] on input "Appliances" at bounding box center [599, 251] width 138 height 27
